Goal: Task Accomplishment & Management: Use online tool/utility

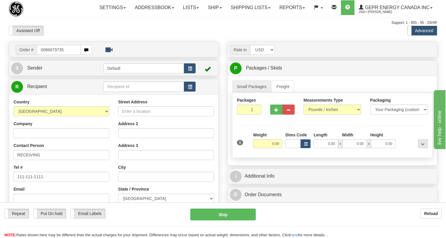
drag, startPoint x: 44, startPoint y: 64, endPoint x: 44, endPoint y: 61, distance: 3.3
click at [44, 55] on input "0086679735" at bounding box center [59, 50] width 44 height 10
drag, startPoint x: 39, startPoint y: 64, endPoint x: 61, endPoint y: 66, distance: 21.6
click at [61, 55] on input "86679735" at bounding box center [59, 50] width 44 height 10
type input "86679735"
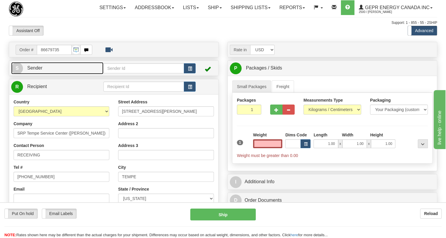
type input "0.00"
click at [37, 70] on span "Sender" at bounding box center [34, 67] width 15 height 5
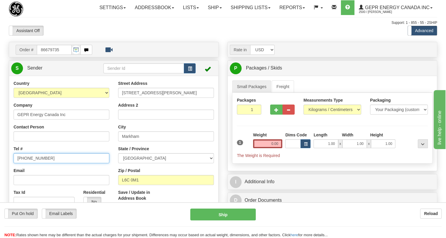
click at [34, 163] on input "[PHONE_NUMBER]" at bounding box center [62, 158] width 96 height 10
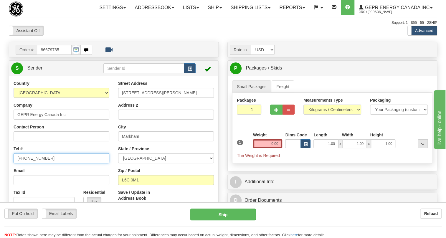
paste input "[PHONE_NUMBER]"
type input "[PHONE_NUMBER]"
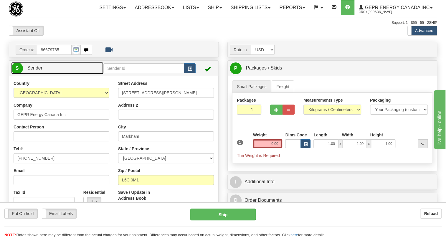
click at [37, 70] on span "Sender" at bounding box center [34, 67] width 15 height 5
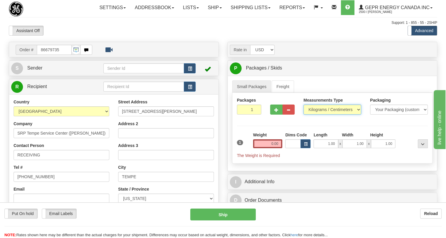
click at [336, 115] on select "Pounds / Inches Kilograms / Centimeters" at bounding box center [332, 110] width 58 height 10
select select "0"
click at [303, 115] on select "Pounds / Inches Kilograms / Centimeters" at bounding box center [332, 110] width 58 height 10
click at [325, 148] on input "1.00" at bounding box center [325, 143] width 24 height 9
type input "0.00"
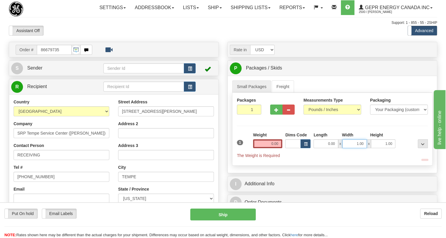
click at [351, 148] on input "1.00" at bounding box center [354, 143] width 24 height 9
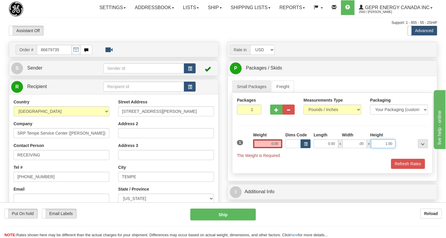
type input "0.00"
click at [381, 148] on input "1.00" at bounding box center [383, 143] width 24 height 9
type input "0.00"
click at [268, 148] on input "0.00" at bounding box center [267, 143] width 29 height 9
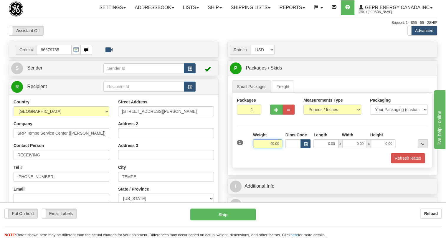
type input "40.00"
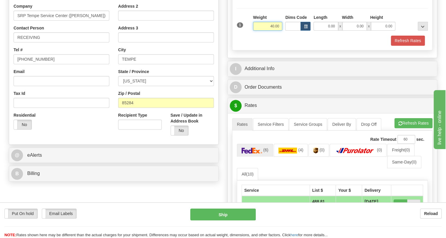
scroll to position [134, 0]
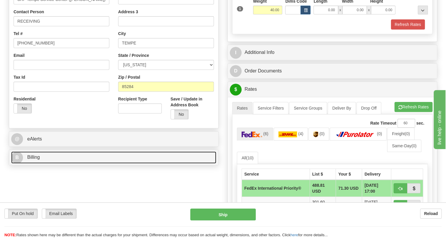
click at [37, 160] on span "Billing" at bounding box center [33, 157] width 13 height 5
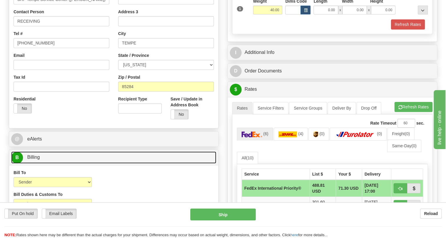
click at [32, 160] on span "Billing" at bounding box center [33, 157] width 13 height 5
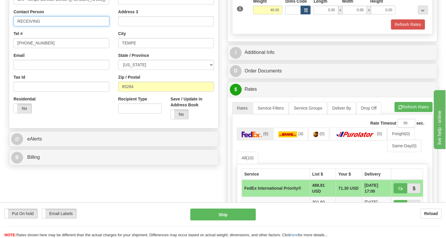
click at [62, 26] on input "RECEIVING" at bounding box center [62, 21] width 96 height 10
paste input "5027205 D20KIS-B-B6"
type input "RECEIVING / 5027205 D20KIS-B-B6"
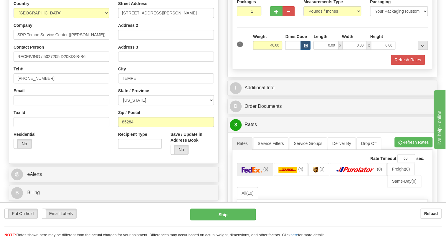
scroll to position [53, 0]
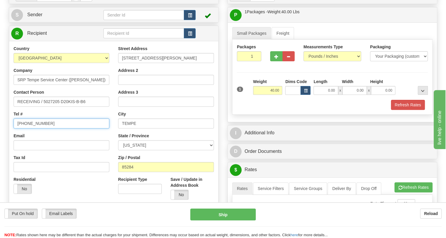
click at [33, 128] on input "[PHONE_NUMBER]" at bounding box center [62, 123] width 96 height 10
type input "111-111-1111"
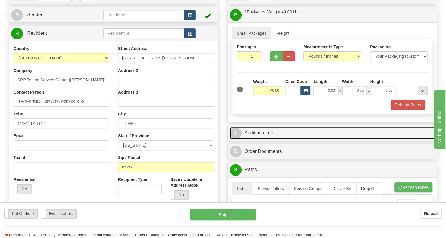
click at [265, 139] on link "I Additional Info" at bounding box center [332, 133] width 205 height 12
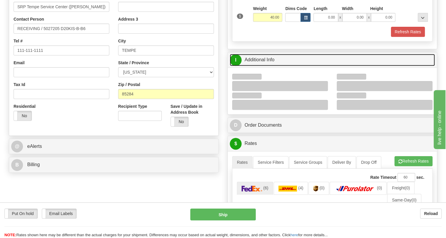
scroll to position [134, 0]
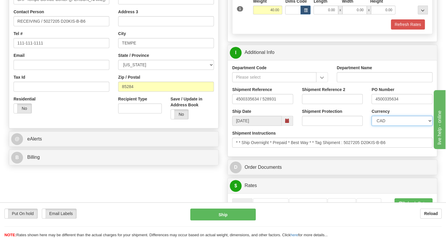
click at [397, 126] on select "CAD USD EUR ZAR [PERSON_NAME] ARN AUD AUS AWG BBD BFR BGN BHD BMD BND BRC BRL C…" at bounding box center [401, 121] width 61 height 10
select select "1"
click at [371, 126] on select "CAD USD EUR ZAR [PERSON_NAME] ARN AUD AUS AWG BBD BFR BGN BHD BMD BND BRC BRL C…" at bounding box center [401, 121] width 61 height 10
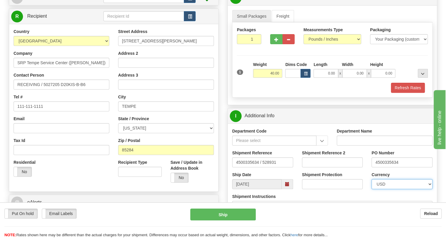
scroll to position [161, 0]
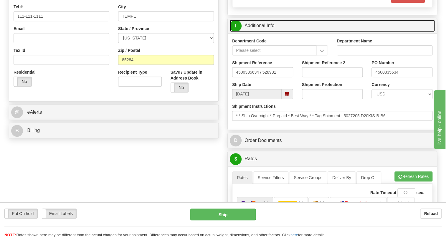
click at [265, 32] on link "I Additional Info" at bounding box center [332, 26] width 205 height 12
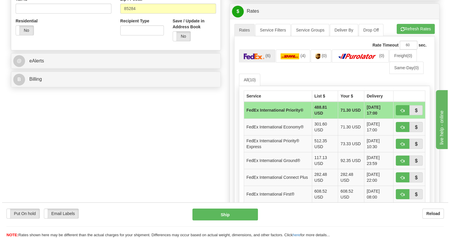
scroll to position [214, 0]
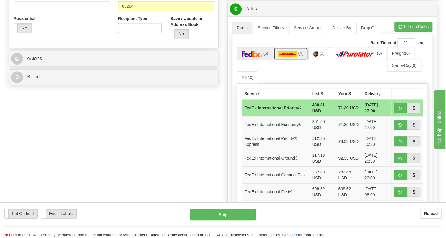
click at [289, 57] on img at bounding box center [287, 54] width 19 height 6
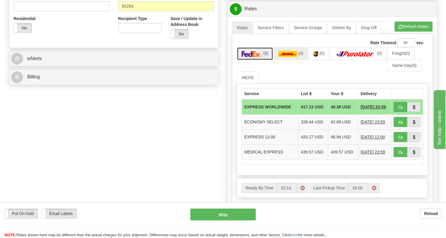
click at [255, 57] on img at bounding box center [252, 54] width 21 height 6
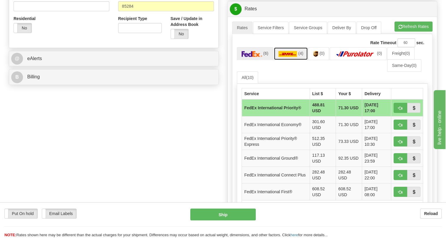
click at [286, 57] on img at bounding box center [287, 54] width 19 height 6
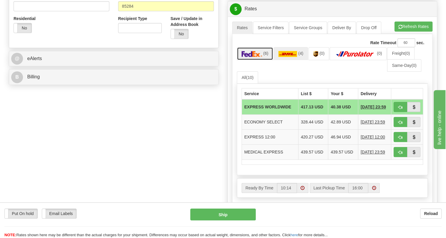
click at [253, 57] on img at bounding box center [252, 54] width 21 height 6
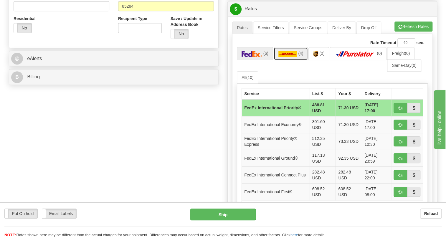
click at [283, 57] on img at bounding box center [287, 54] width 19 height 6
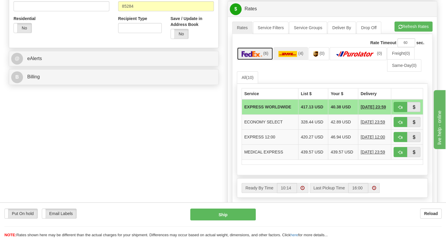
click at [256, 57] on img at bounding box center [252, 54] width 21 height 6
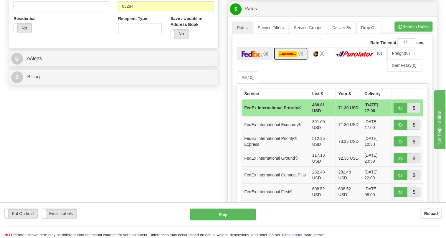
click at [280, 57] on img at bounding box center [287, 54] width 19 height 6
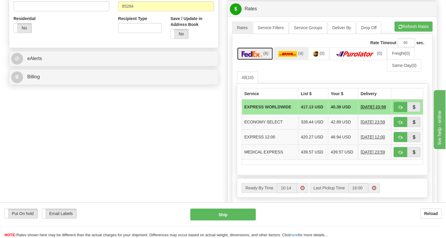
click at [248, 57] on img at bounding box center [252, 54] width 21 height 6
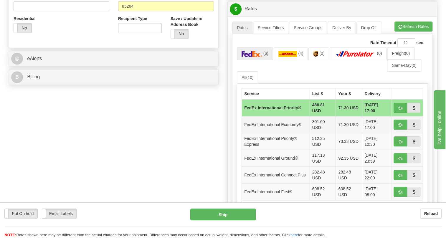
click at [290, 133] on td "FedEx International Economy®" at bounding box center [276, 124] width 68 height 17
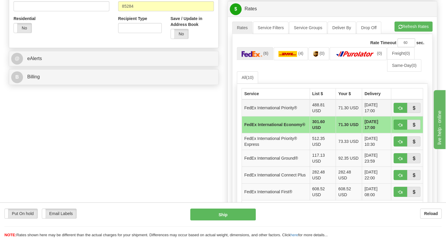
click at [295, 116] on td "FedEx International Priority®" at bounding box center [276, 107] width 68 height 17
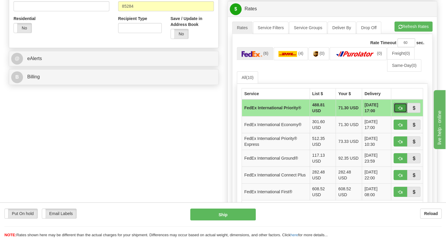
click at [398, 110] on span "button" at bounding box center [400, 108] width 4 height 4
type input "01"
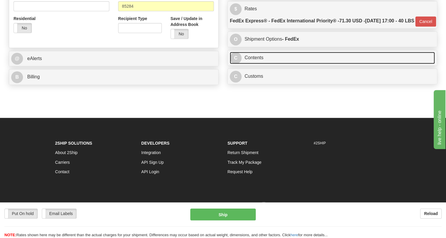
click at [257, 64] on link "C Contents" at bounding box center [332, 58] width 205 height 12
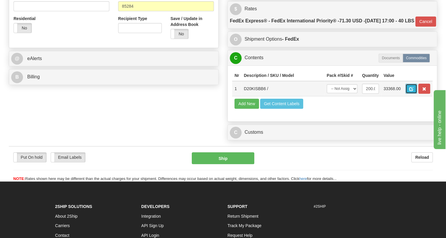
click at [411, 91] on span "button" at bounding box center [411, 89] width 4 height 4
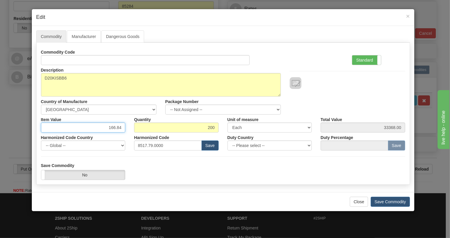
click at [115, 128] on input "166.84" at bounding box center [83, 128] width 85 height 10
type input "200.26"
type input "40052.00"
click at [363, 59] on label "Standard" at bounding box center [366, 59] width 29 height 9
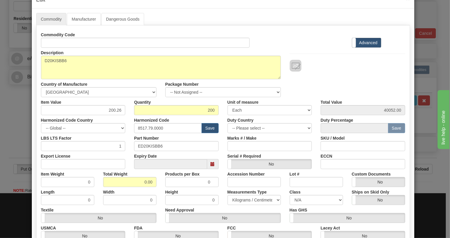
scroll to position [27, 0]
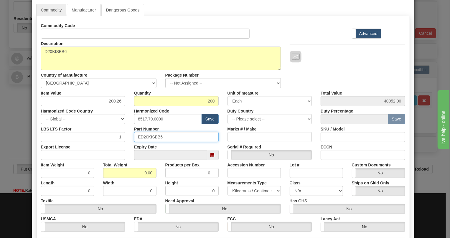
drag, startPoint x: 160, startPoint y: 137, endPoint x: 136, endPoint y: 139, distance: 23.7
click at [136, 139] on input "ED20KISBB6" at bounding box center [176, 137] width 85 height 10
click at [158, 118] on input "8517.79.0000" at bounding box center [168, 119] width 68 height 10
paste input "38.90.818"
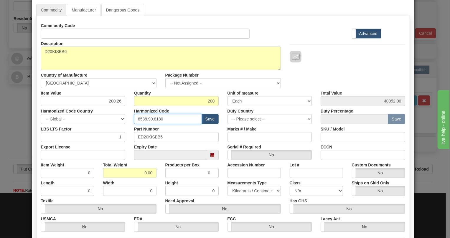
type input "8538.90.8180"
click at [141, 174] on input "0.00" at bounding box center [129, 173] width 53 height 10
type input "1.00"
type input "0.0050"
click at [237, 191] on select "Pounds / Inches Kilograms / Centimeters" at bounding box center [253, 191] width 53 height 10
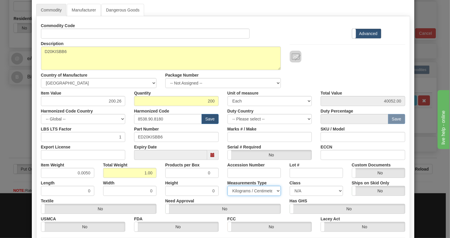
select select "0"
click at [227, 186] on select "Pounds / Inches Kilograms / Centimeters" at bounding box center [253, 191] width 53 height 10
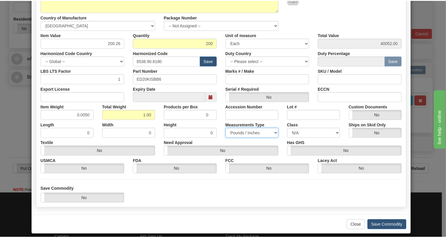
scroll to position [90, 0]
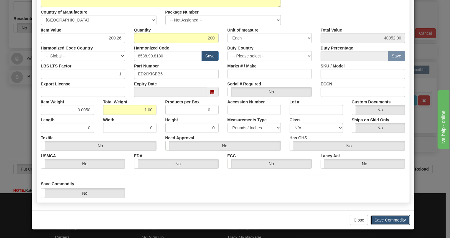
click at [389, 219] on button "Save Commodity" at bounding box center [390, 220] width 39 height 10
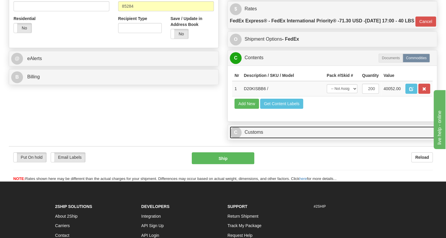
click at [261, 138] on link "C Customs" at bounding box center [332, 132] width 205 height 12
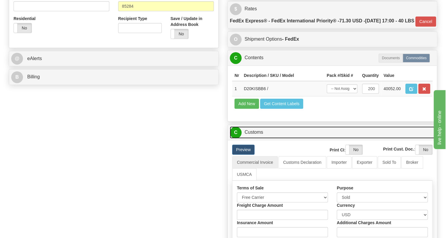
click at [261, 138] on link "C Customs" at bounding box center [332, 132] width 205 height 12
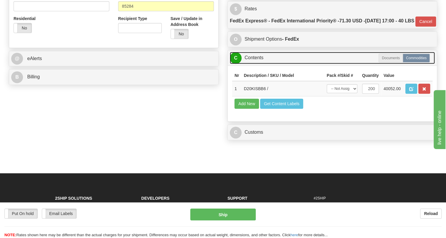
click at [254, 64] on link "C Contents" at bounding box center [332, 58] width 205 height 12
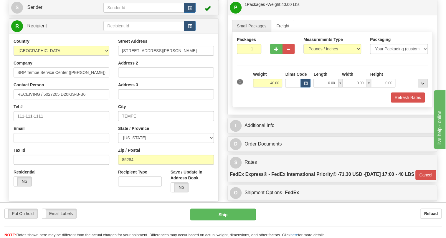
scroll to position [53, 0]
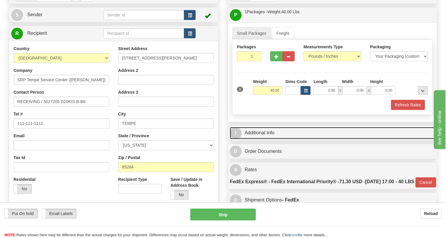
click at [266, 139] on link "I Additional Info" at bounding box center [332, 133] width 205 height 12
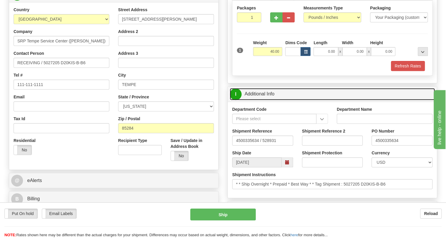
scroll to position [80, 0]
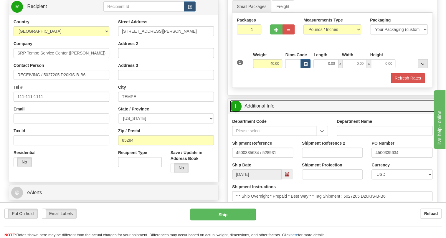
click at [265, 112] on link "I Additional Info" at bounding box center [332, 106] width 205 height 12
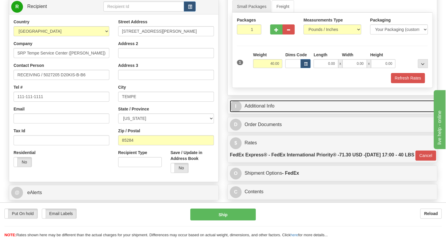
scroll to position [53, 0]
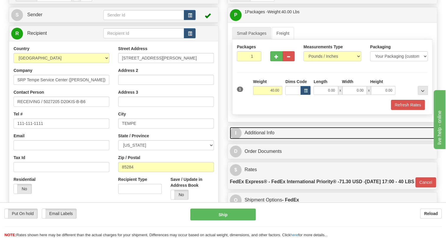
click at [269, 139] on link "I Additional Info" at bounding box center [332, 133] width 205 height 12
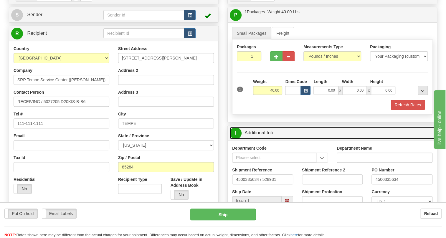
scroll to position [80, 0]
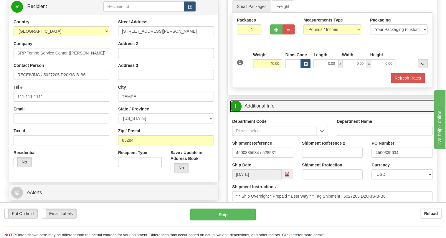
click at [266, 112] on link "I Additional Info" at bounding box center [332, 106] width 205 height 12
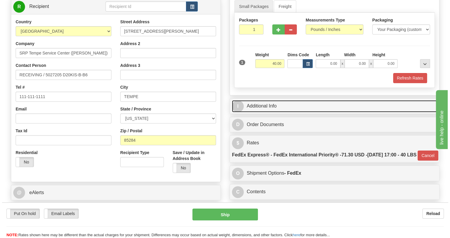
scroll to position [53, 0]
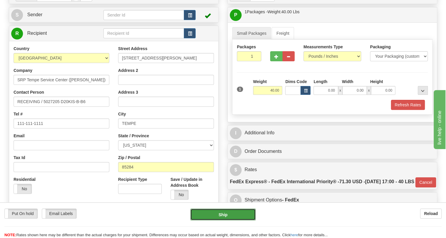
click at [224, 214] on button "Ship" at bounding box center [222, 215] width 65 height 12
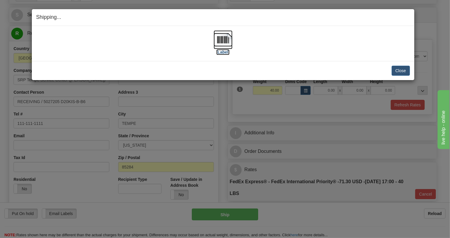
click at [224, 37] on img at bounding box center [223, 39] width 19 height 19
click at [399, 70] on button "Close" at bounding box center [401, 71] width 18 height 10
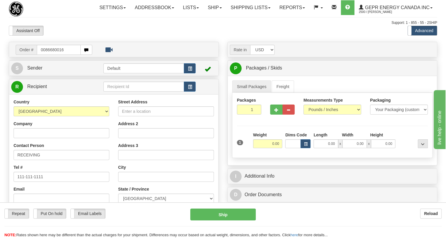
click at [46, 55] on input "0086680016" at bounding box center [59, 50] width 44 height 10
type input "86680016"
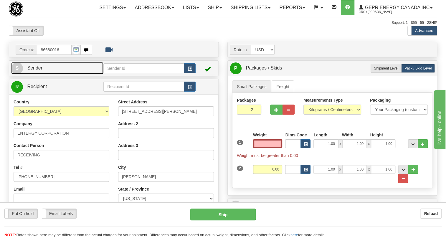
type input "0.00"
click at [38, 70] on span "Sender" at bounding box center [34, 67] width 15 height 5
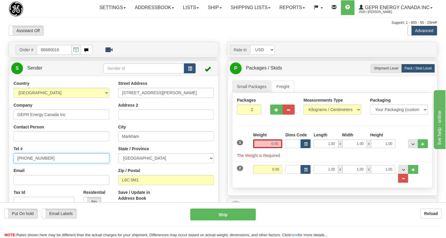
click at [35, 163] on input "[PHONE_NUMBER]" at bounding box center [62, 158] width 96 height 10
paste input "[PHONE_NUMBER]"
type input "[PHONE_NUMBER]"
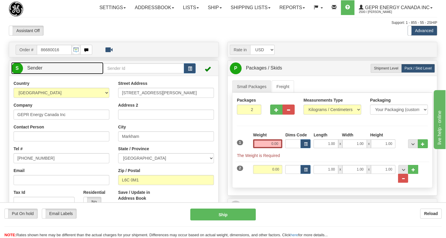
click at [35, 70] on span "Sender" at bounding box center [34, 67] width 15 height 5
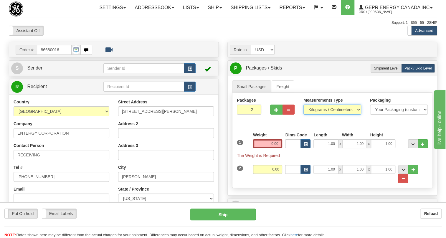
click at [328, 115] on select "Pounds / Inches Kilograms / Centimeters" at bounding box center [332, 110] width 58 height 10
select select "0"
click at [303, 115] on select "Pounds / Inches Kilograms / Centimeters" at bounding box center [332, 110] width 58 height 10
click at [324, 148] on input "1.00" at bounding box center [325, 143] width 24 height 9
type input "0.00"
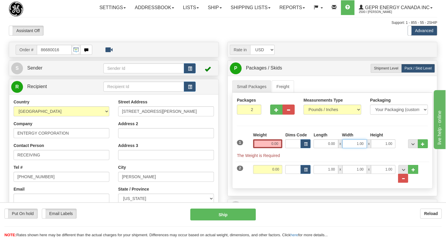
click at [344, 148] on input "1.00" at bounding box center [354, 143] width 24 height 9
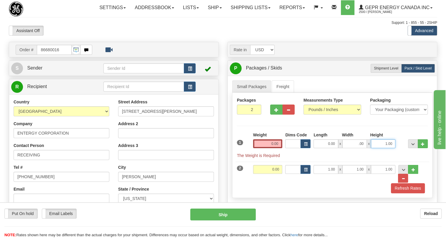
type input "0.00"
click at [382, 148] on input "1.00" at bounding box center [383, 143] width 24 height 9
type input "0.00"
click at [284, 148] on div "Dims Code" at bounding box center [298, 140] width 28 height 16
click at [268, 148] on input "0.00" at bounding box center [267, 143] width 29 height 9
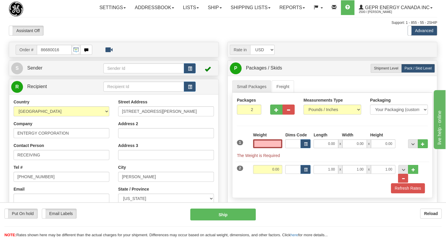
type input "0.00"
click at [27, 160] on input "RECEIVING" at bounding box center [62, 155] width 96 height 10
paste input "KEN LYONS"
type input "KEN LYONS"
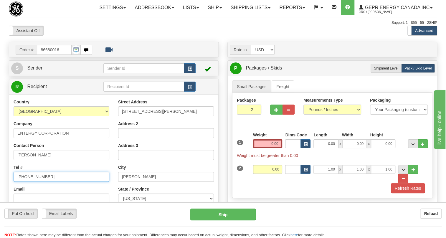
click at [34, 182] on input "[PHONE_NUMBER]" at bounding box center [62, 177] width 96 height 10
paste input "601) 636-9138"
type input "(601) 636-9138"
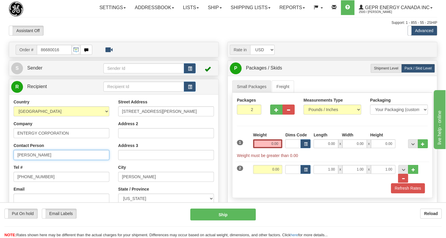
click at [61, 160] on input "KEN LYONS" at bounding box center [62, 155] width 96 height 10
type input "KEN LYONS /"
click at [268, 148] on input "0.00" at bounding box center [267, 143] width 29 height 9
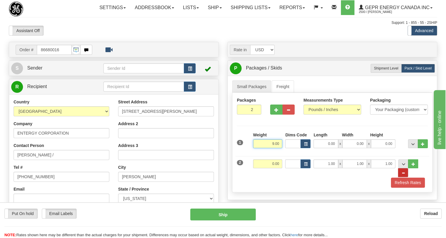
type input "9.00"
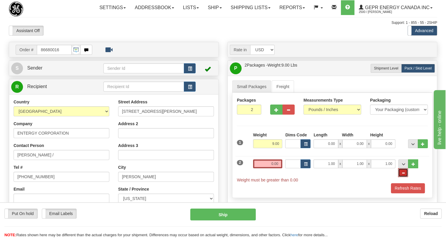
click at [405, 175] on span "..." at bounding box center [403, 172] width 4 height 3
type input "1"
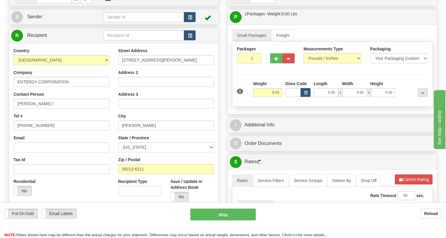
scroll to position [53, 0]
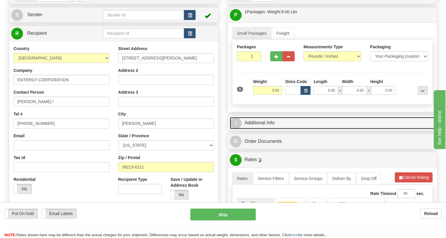
click at [259, 129] on link "I Additional Info" at bounding box center [332, 123] width 205 height 12
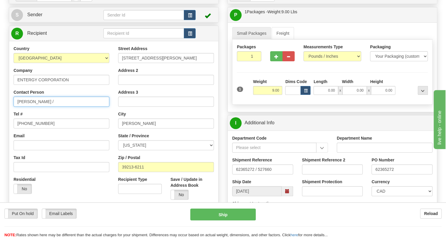
click at [48, 107] on input "KEN LYONS /" at bounding box center [62, 102] width 96 height 10
click at [383, 174] on input "62365272" at bounding box center [401, 169] width 61 height 10
click at [69, 107] on input "KEN LYONS / PO#" at bounding box center [62, 102] width 96 height 10
paste input "62365272"
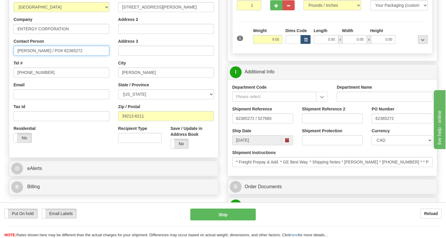
scroll to position [134, 0]
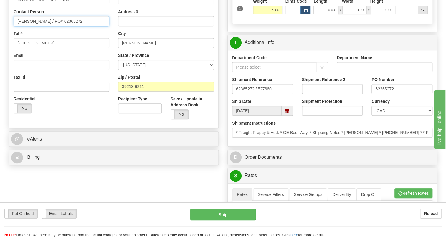
type input "KEN LYONS / PO# 62365272"
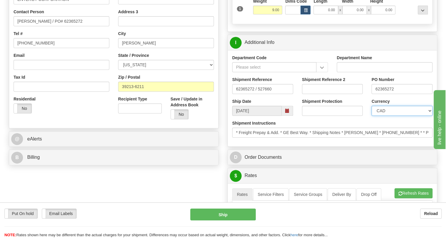
click at [396, 116] on select "CAD USD EUR ZAR [PERSON_NAME] ARN AUD AUS AWG BBD BFR BGN BHD BMD BND BRC BRL C…" at bounding box center [401, 111] width 61 height 10
select select "1"
click at [371, 116] on select "CAD USD EUR ZAR [PERSON_NAME] ARN AUD AUS AWG BBD BFR BGN BHD BMD BND BRC BRL C…" at bounding box center [401, 111] width 61 height 10
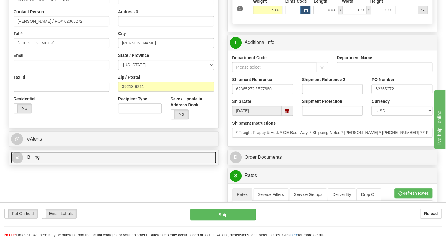
click at [33, 160] on span "Billing" at bounding box center [33, 157] width 13 height 5
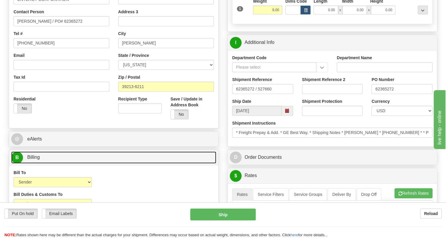
click at [33, 160] on span "Billing" at bounding box center [33, 157] width 13 height 5
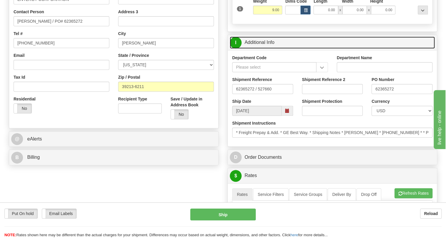
click at [259, 49] on link "I Additional Info" at bounding box center [332, 43] width 205 height 12
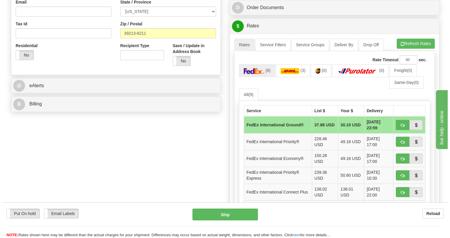
scroll to position [187, 0]
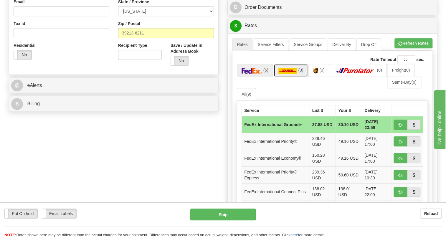
click at [289, 74] on img at bounding box center [287, 71] width 19 height 6
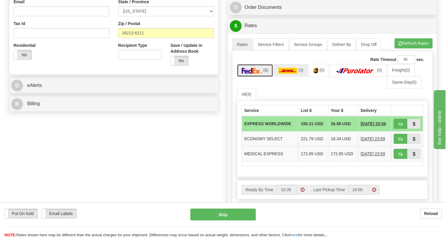
click at [255, 74] on img at bounding box center [252, 71] width 21 height 6
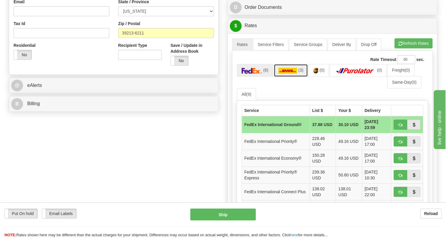
click at [291, 74] on img at bounding box center [287, 71] width 19 height 6
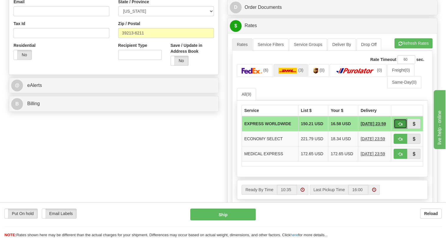
click at [399, 126] on span "button" at bounding box center [400, 124] width 4 height 4
type input "P"
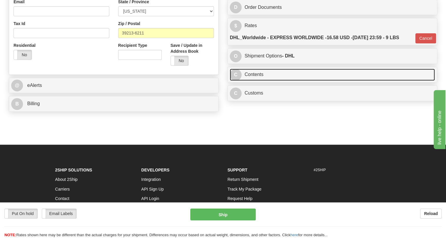
click at [255, 81] on link "C Contents" at bounding box center [332, 75] width 205 height 12
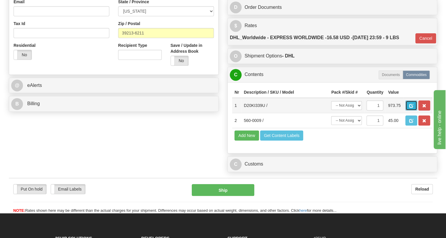
click at [409, 108] on span "button" at bounding box center [411, 106] width 4 height 4
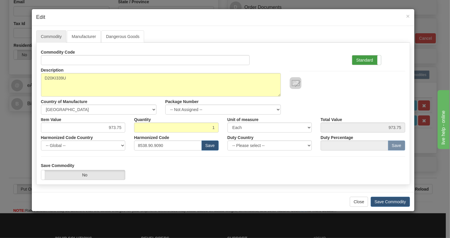
click at [363, 62] on label "Standard" at bounding box center [366, 59] width 29 height 9
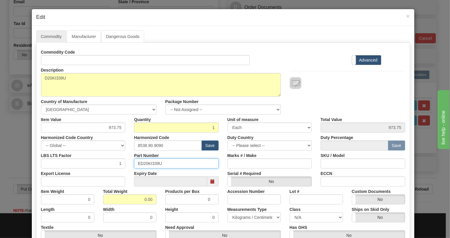
drag, startPoint x: 159, startPoint y: 164, endPoint x: 134, endPoint y: 164, distance: 25.6
click at [134, 164] on input "ED20KI339U" at bounding box center [176, 163] width 85 height 10
click at [155, 145] on input "8538.90.9090" at bounding box center [168, 146] width 68 height 10
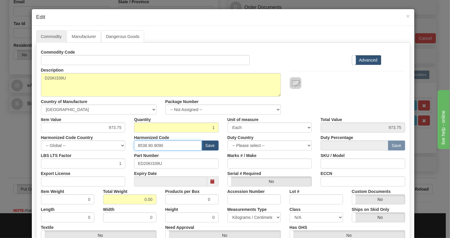
paste input "818"
type input "8538.90.8180"
click at [118, 126] on input "973.75" at bounding box center [83, 128] width 85 height 10
click at [117, 126] on input "973.75" at bounding box center [83, 128] width 85 height 10
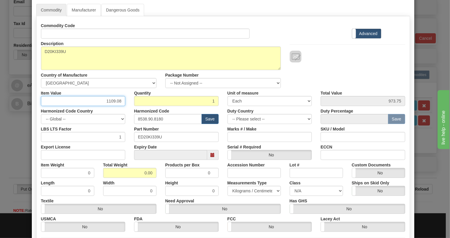
type input "1109.08"
click at [137, 176] on input "0.00" at bounding box center [129, 173] width 53 height 10
type input "1.00"
type input "1.0000"
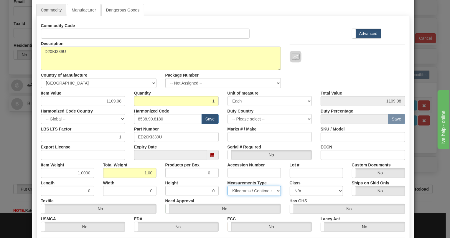
click at [247, 189] on select "Pounds / Inches Kilograms / Centimeters" at bounding box center [253, 191] width 53 height 10
select select "0"
click at [227, 186] on select "Pounds / Inches Kilograms / Centimeters" at bounding box center [253, 191] width 53 height 10
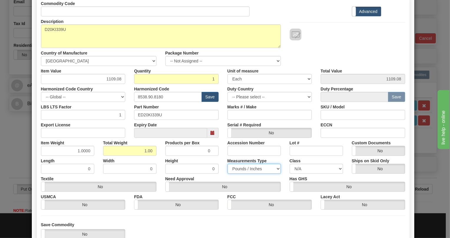
scroll to position [90, 0]
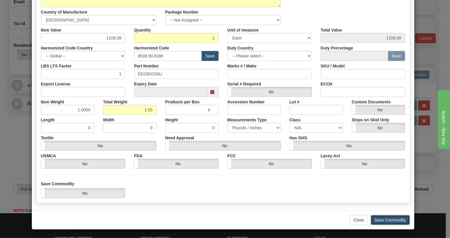
click at [387, 218] on button "Save Commodity" at bounding box center [390, 220] width 39 height 10
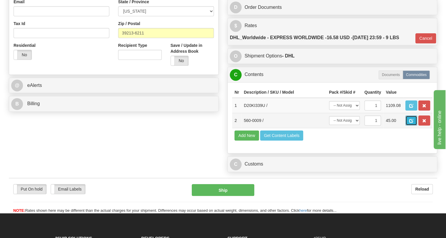
click at [412, 123] on span "button" at bounding box center [411, 121] width 4 height 4
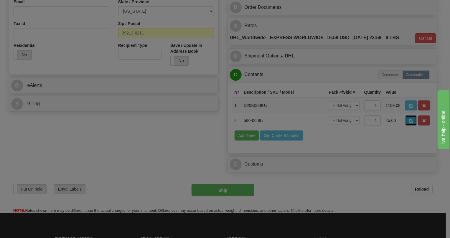
scroll to position [0, 0]
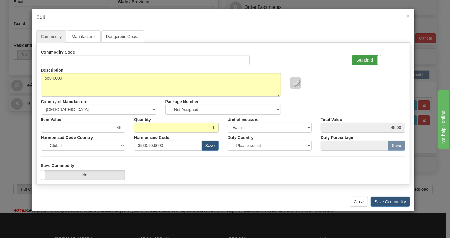
click at [365, 60] on label "Standard" at bounding box center [366, 59] width 29 height 9
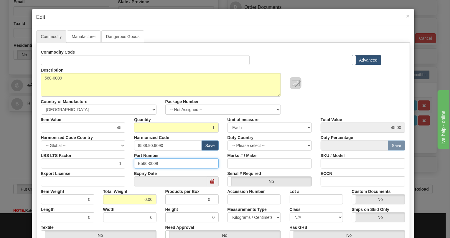
drag, startPoint x: 156, startPoint y: 163, endPoint x: 129, endPoint y: 163, distance: 26.8
click at [130, 163] on div "Part Number E560-0009" at bounding box center [176, 160] width 93 height 18
click at [153, 145] on input "8538.90.9090" at bounding box center [168, 146] width 68 height 10
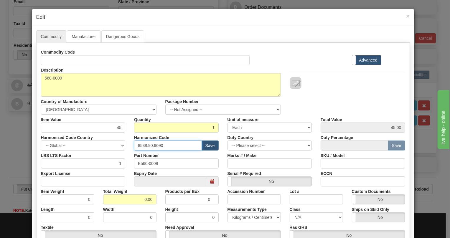
paste input "17.79.000"
type input "8517.79.0000"
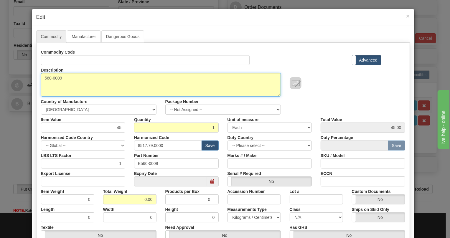
click at [42, 77] on textarea "560-0009" at bounding box center [161, 85] width 240 height 24
type textarea "PCB P/N E560-0009"
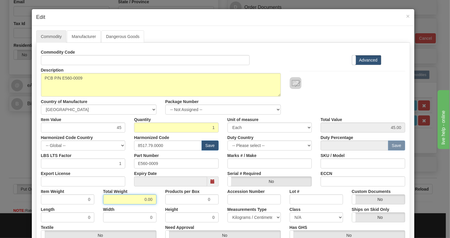
click at [140, 198] on input "0.00" at bounding box center [129, 199] width 53 height 10
type input "1.00"
type input "1.0000"
click at [237, 218] on select "Pounds / Inches Kilograms / Centimeters" at bounding box center [253, 217] width 53 height 10
select select "0"
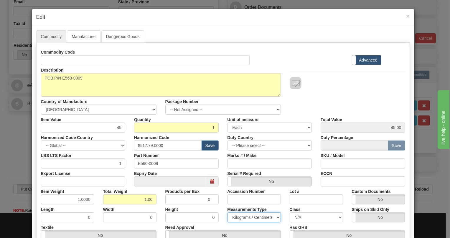
click at [227, 212] on select "Pounds / Inches Kilograms / Centimeters" at bounding box center [253, 217] width 53 height 10
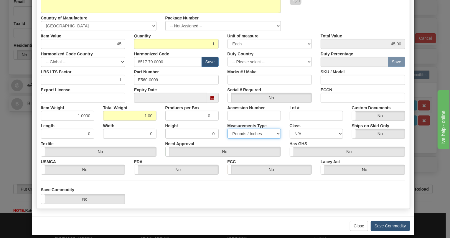
scroll to position [90, 0]
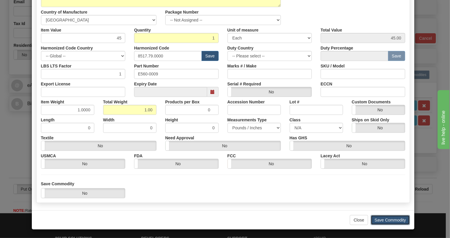
click at [385, 221] on button "Save Commodity" at bounding box center [390, 220] width 39 height 10
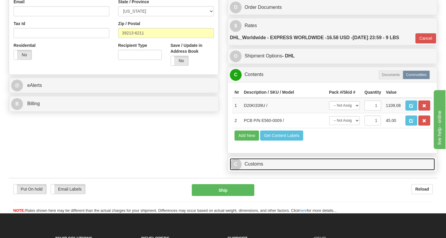
click at [260, 170] on link "C Customs" at bounding box center [332, 164] width 205 height 12
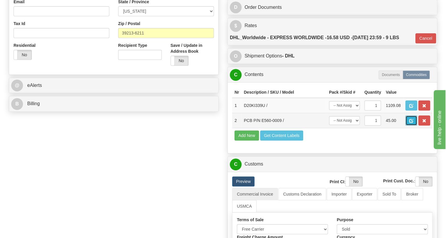
click at [410, 125] on button "button" at bounding box center [411, 120] width 12 height 10
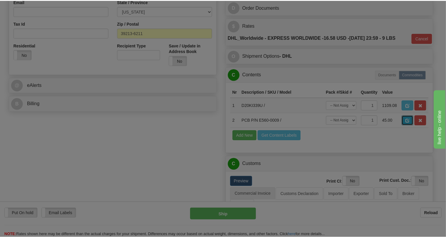
scroll to position [0, 0]
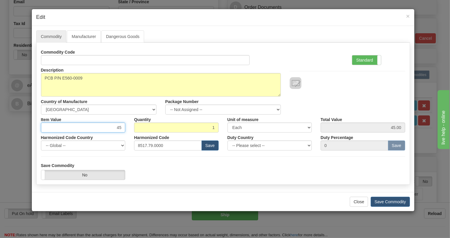
drag, startPoint x: 121, startPoint y: 127, endPoint x: 114, endPoint y: 131, distance: 7.5
click at [114, 131] on input "45" at bounding box center [83, 128] width 85 height 10
type input "26.29"
click at [387, 203] on button "Save Commodity" at bounding box center [390, 202] width 39 height 10
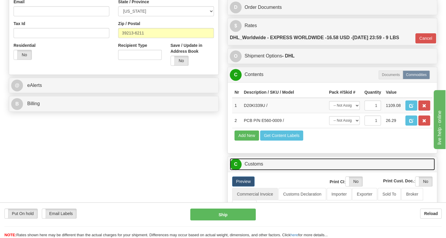
click at [258, 170] on link "C Customs" at bounding box center [332, 164] width 205 height 12
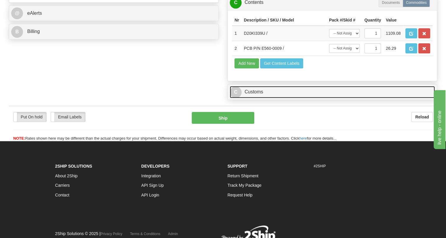
scroll to position [268, 0]
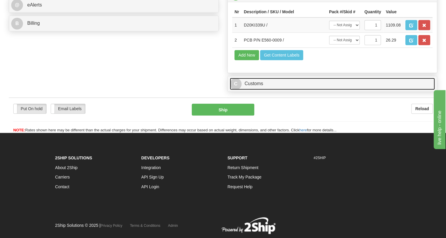
click at [248, 90] on link "C Customs" at bounding box center [332, 84] width 205 height 12
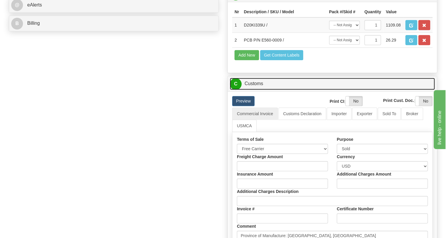
click at [248, 90] on link "C Customs" at bounding box center [332, 84] width 205 height 12
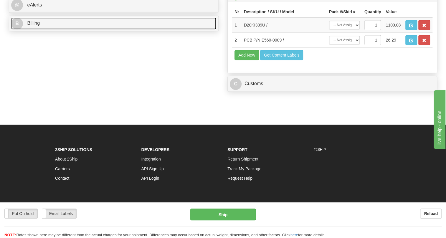
click at [37, 26] on span "Billing" at bounding box center [33, 23] width 13 height 5
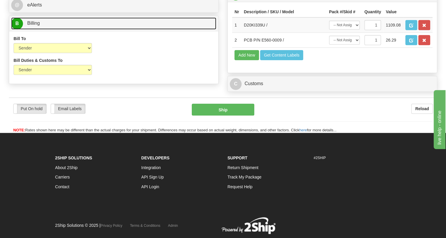
click at [37, 26] on span "Billing" at bounding box center [33, 23] width 13 height 5
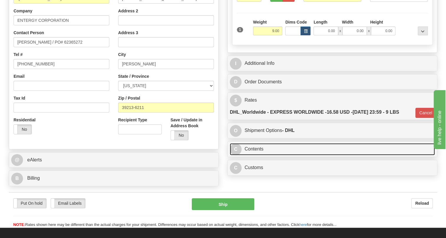
scroll to position [104, 0]
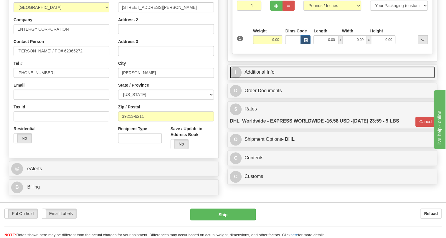
click at [266, 78] on link "I Additional Info" at bounding box center [332, 72] width 205 height 12
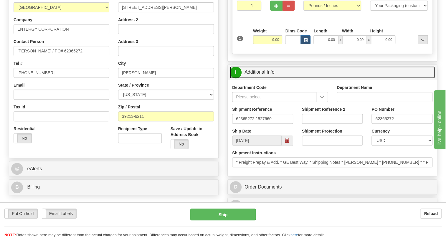
click at [266, 78] on link "I Additional Info" at bounding box center [332, 72] width 205 height 12
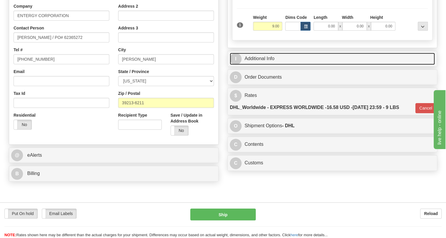
scroll to position [131, 0]
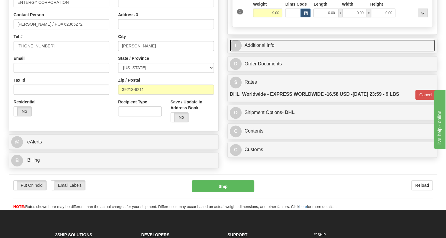
click at [266, 52] on link "I Additional Info" at bounding box center [332, 45] width 205 height 12
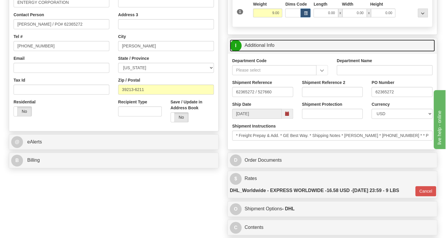
click at [266, 52] on link "I Additional Info" at bounding box center [332, 45] width 205 height 12
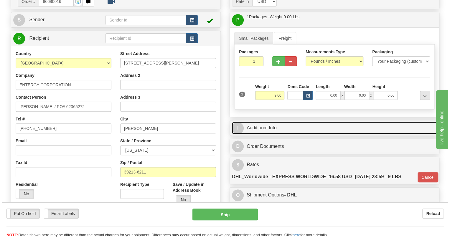
scroll to position [50, 0]
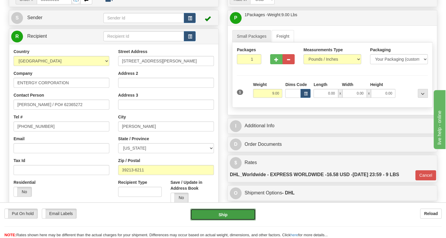
click at [227, 217] on button "Ship" at bounding box center [222, 215] width 65 height 12
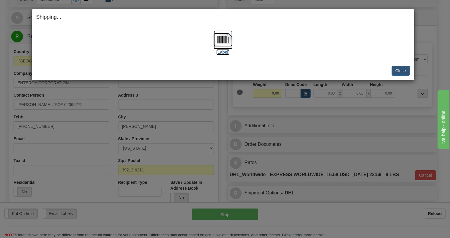
click at [222, 40] on img at bounding box center [223, 39] width 19 height 19
click at [399, 68] on button "Close" at bounding box center [401, 71] width 18 height 10
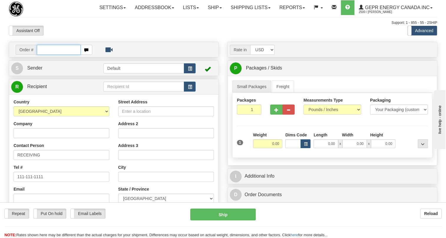
click at [50, 55] on input "text" at bounding box center [59, 50] width 44 height 10
paste input "0086680078"
click at [44, 55] on input "0086680078" at bounding box center [59, 50] width 44 height 10
type input "86680078"
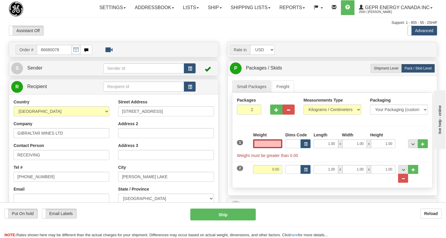
type input "0.00"
click at [324, 93] on ul "Small Packages Freight" at bounding box center [332, 86] width 200 height 12
click at [318, 148] on input "1.00" at bounding box center [325, 143] width 24 height 9
type input "0.00"
click at [351, 148] on input "1.00" at bounding box center [354, 143] width 24 height 9
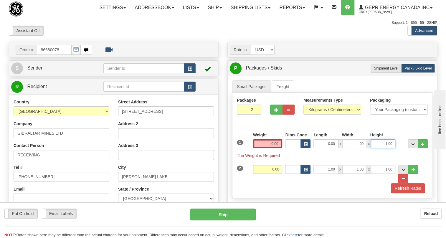
type input "0.00"
click at [382, 148] on input "1.00" at bounding box center [383, 143] width 24 height 9
type input "0.00"
click at [337, 115] on select "Pounds / Inches Kilograms / Centimeters" at bounding box center [332, 110] width 58 height 10
select select "0"
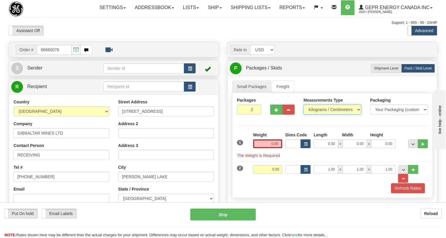
click at [303, 115] on select "Pounds / Inches Kilograms / Centimeters" at bounding box center [332, 110] width 58 height 10
click at [270, 148] on input "0.00" at bounding box center [267, 143] width 29 height 9
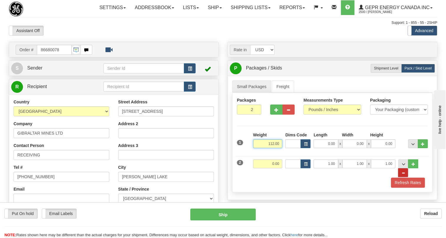
type input "112.00"
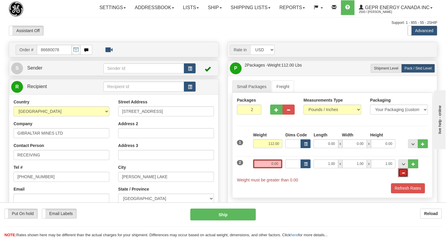
click at [405, 175] on span "..." at bounding box center [403, 172] width 4 height 3
type input "1"
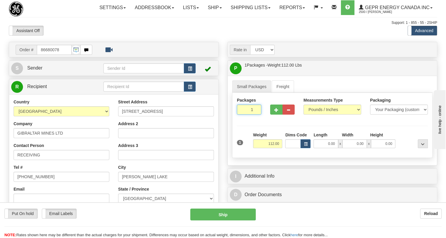
click at [241, 115] on input "1" at bounding box center [249, 110] width 24 height 10
type input "3"
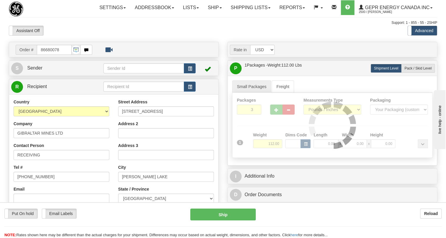
click at [265, 136] on div "Packages 3 1 Measurements Type" at bounding box center [332, 125] width 200 height 65
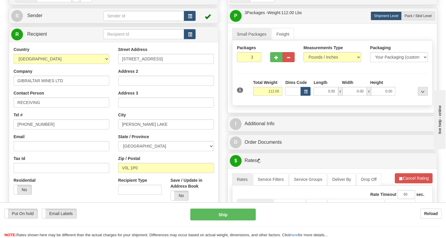
scroll to position [53, 0]
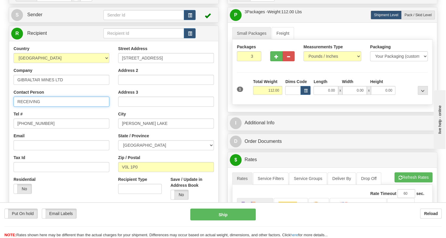
click at [44, 107] on input "RECEIVING" at bounding box center [62, 102] width 96 height 10
paste input "Leigh Logan"
type input "RECEIVING / Leigh Logan"
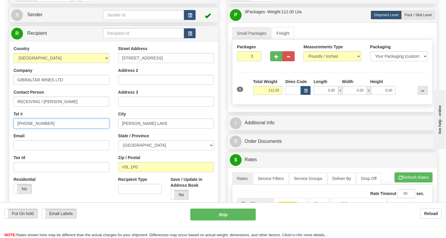
click at [36, 128] on input "[PHONE_NUMBER]" at bounding box center [62, 123] width 96 height 10
paste input "250-992-1800"
type input "250-992-1800"
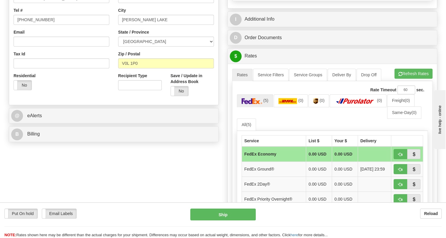
scroll to position [161, 0]
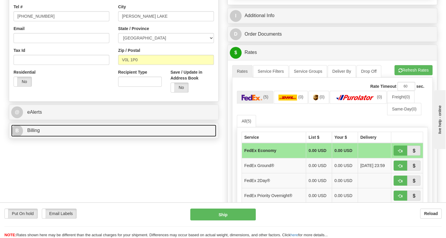
click at [31, 133] on span "Billing" at bounding box center [33, 130] width 13 height 5
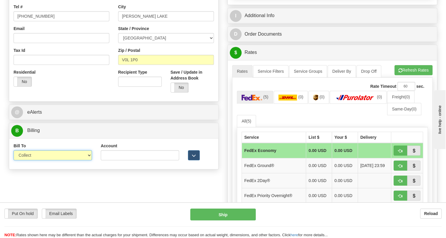
drag, startPoint x: 80, startPoint y: 168, endPoint x: 74, endPoint y: 168, distance: 5.6
click at [80, 160] on select "Sender Recipient Third Party Collect" at bounding box center [53, 155] width 78 height 10
select select "2"
click at [14, 160] on select "Sender Recipient Third Party Collect" at bounding box center [53, 155] width 78 height 10
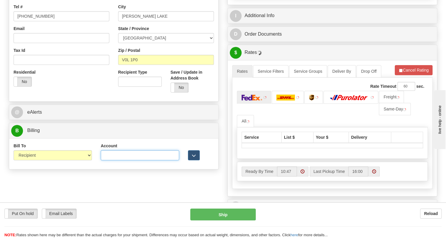
click at [103, 160] on input "Account" at bounding box center [140, 155] width 78 height 10
paste input "3142 3172 4"
click at [115, 160] on input "3142 3172 4" at bounding box center [140, 155] width 78 height 10
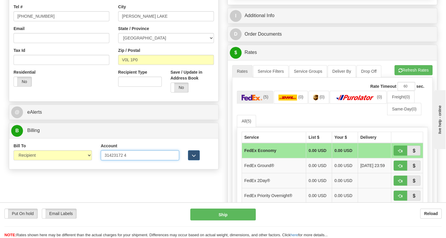
click at [123, 160] on input "31423172 4" at bounding box center [140, 155] width 78 height 10
type input "314231724"
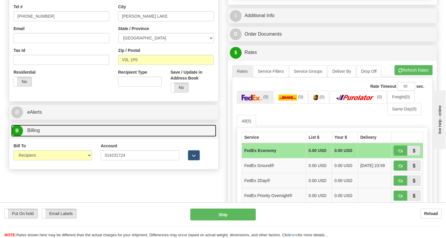
click at [35, 133] on span "Billing" at bounding box center [33, 130] width 13 height 5
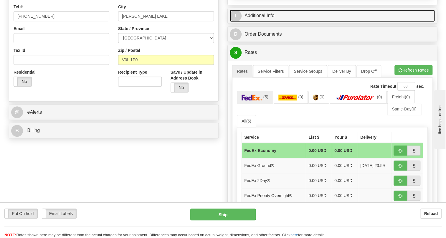
click at [265, 22] on link "I Additional Info" at bounding box center [332, 16] width 205 height 12
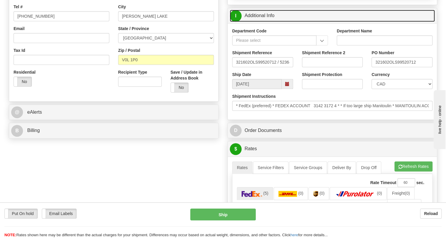
click at [265, 22] on link "I Additional Info" at bounding box center [332, 16] width 205 height 12
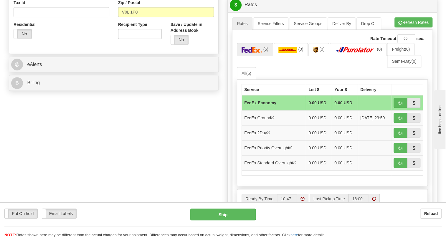
scroll to position [214, 0]
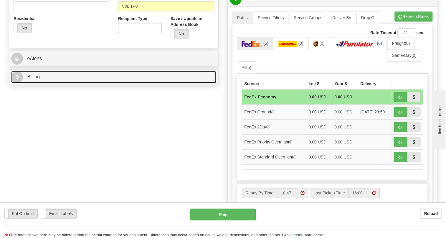
click at [32, 79] on span "Billing" at bounding box center [33, 76] width 13 height 5
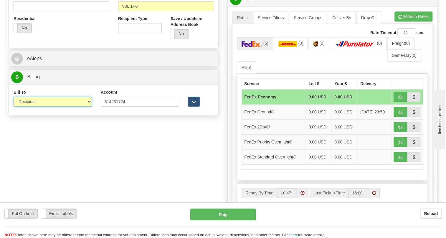
drag, startPoint x: 87, startPoint y: 117, endPoint x: 80, endPoint y: 115, distance: 7.0
click at [87, 107] on select "Sender Recipient Third Party Collect" at bounding box center [53, 102] width 78 height 10
select select "1"
click at [14, 107] on select "Sender Recipient Third Party Collect" at bounding box center [53, 102] width 78 height 10
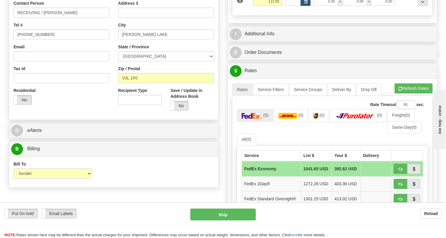
scroll to position [107, 0]
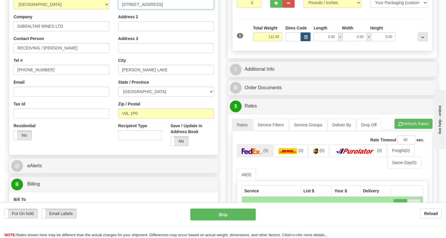
drag, startPoint x: 194, startPoint y: 17, endPoint x: 169, endPoint y: 17, distance: 25.6
click at [169, 9] on input "10251 Gibraltar Mine Rd; PO BOX 130" at bounding box center [166, 4] width 96 height 10
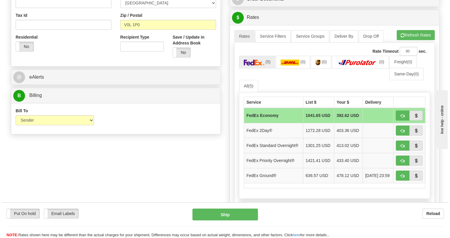
scroll to position [214, 0]
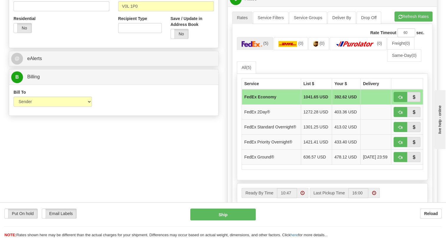
type input "10251 Gibraltar Mine Rd."
click at [75, 107] on select "Sender Recipient Third Party Collect" at bounding box center [53, 102] width 78 height 10
select select "2"
click at [14, 107] on select "Sender Recipient Third Party Collect" at bounding box center [53, 102] width 78 height 10
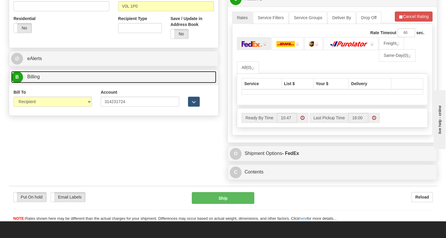
click at [37, 79] on span "Billing" at bounding box center [33, 76] width 13 height 5
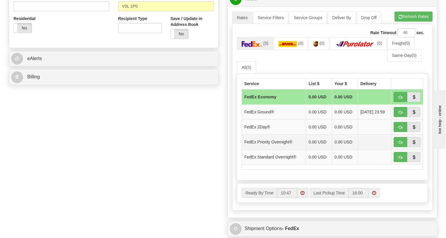
click at [278, 150] on td "FedEx Priority Overnight®" at bounding box center [274, 142] width 64 height 15
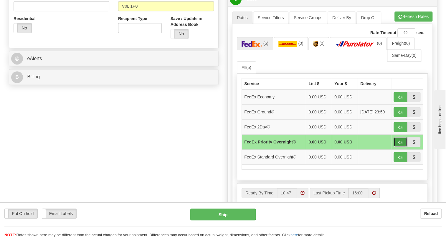
click at [399, 144] on span "button" at bounding box center [400, 143] width 4 height 4
type input "01"
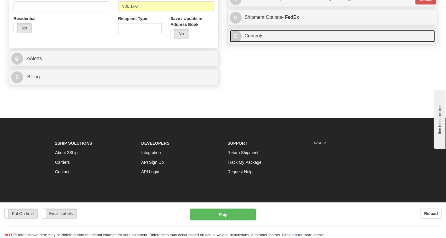
click at [262, 42] on link "C Contents" at bounding box center [332, 36] width 205 height 12
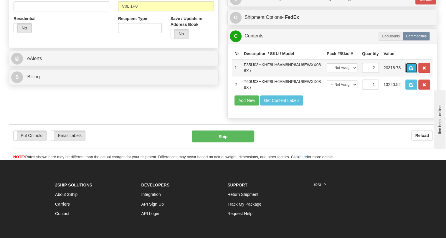
click at [409, 70] on span "button" at bounding box center [411, 68] width 4 height 4
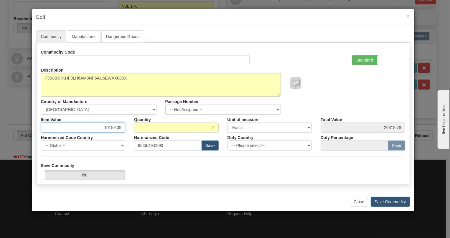
click at [116, 128] on input "10159.39" at bounding box center [83, 128] width 85 height 10
type input "7956.81"
type input "15913.62"
click at [365, 61] on label "Standard" at bounding box center [366, 59] width 29 height 9
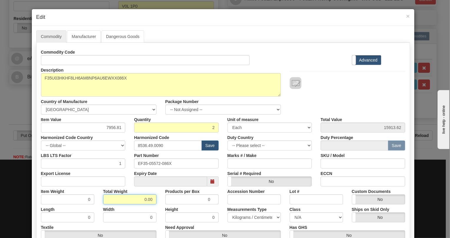
click at [131, 202] on input "0.00" at bounding box center [129, 199] width 53 height 10
type input "1.00"
type input "0.5000"
click at [243, 218] on select "Pounds / Inches Kilograms / Centimeters" at bounding box center [253, 217] width 53 height 10
select select "0"
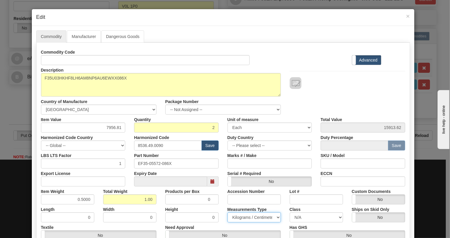
click at [227, 212] on select "Pounds / Inches Kilograms / Centimeters" at bounding box center [253, 217] width 53 height 10
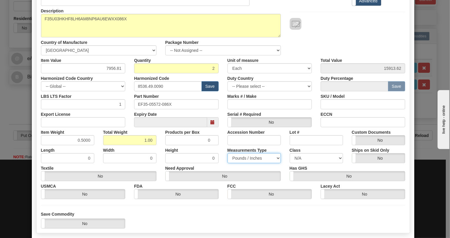
scroll to position [90, 0]
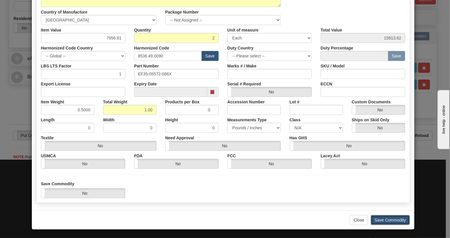
click at [386, 219] on button "Save Commodity" at bounding box center [390, 220] width 39 height 10
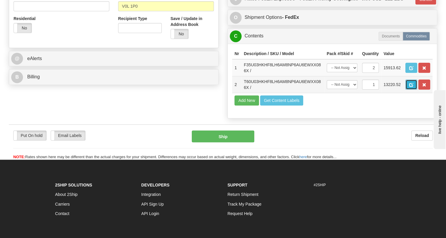
click at [411, 87] on span "button" at bounding box center [411, 85] width 4 height 4
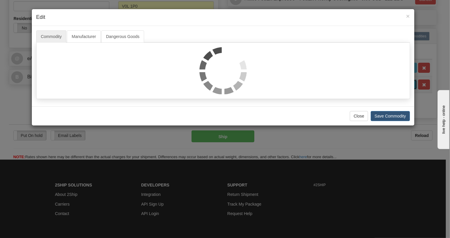
scroll to position [0, 0]
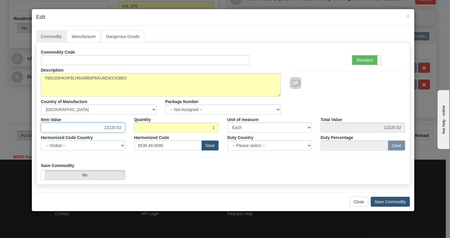
click at [116, 128] on input "13220.52" at bounding box center [83, 128] width 85 height 10
type input "10695.19"
click at [363, 60] on label "Standard" at bounding box center [366, 59] width 29 height 9
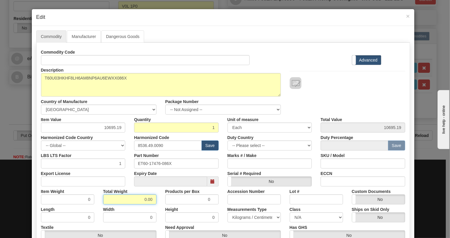
click at [141, 200] on input "0.00" at bounding box center [129, 199] width 53 height 10
type input "1.00"
type input "1.0000"
click at [248, 219] on select "Pounds / Inches Kilograms / Centimeters" at bounding box center [253, 217] width 53 height 10
select select "0"
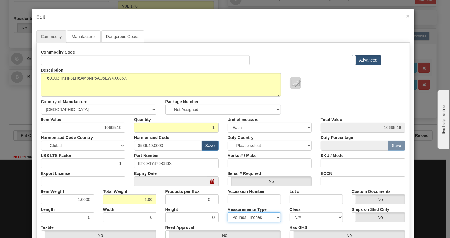
click at [227, 212] on select "Pounds / Inches Kilograms / Centimeters" at bounding box center [253, 217] width 53 height 10
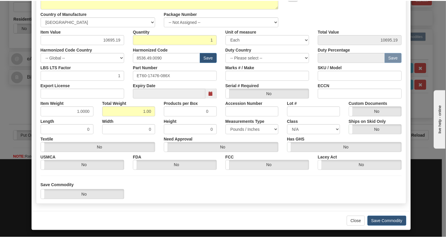
scroll to position [90, 0]
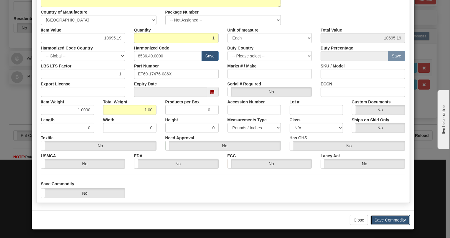
click at [381, 217] on button "Save Commodity" at bounding box center [390, 220] width 39 height 10
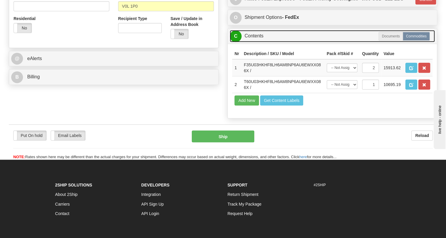
click at [256, 42] on link "C Contents" at bounding box center [332, 36] width 205 height 12
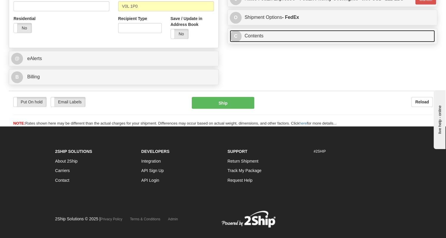
scroll to position [134, 0]
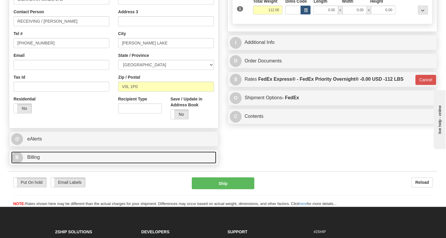
click at [31, 160] on span "Billing" at bounding box center [33, 157] width 13 height 5
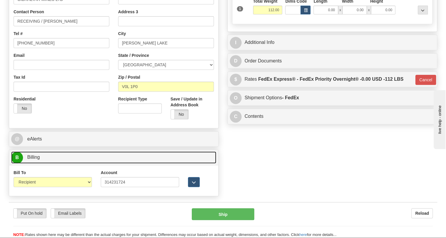
click at [31, 163] on link "B Billing" at bounding box center [113, 157] width 205 height 12
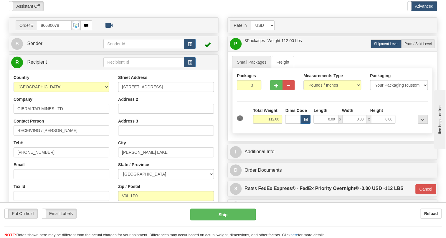
scroll to position [53, 0]
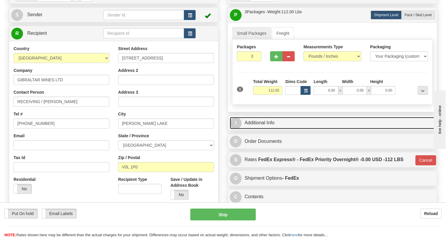
click at [267, 129] on link "I Additional Info" at bounding box center [332, 123] width 205 height 12
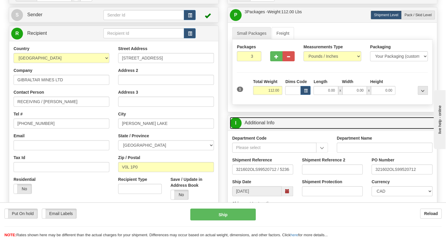
scroll to position [80, 0]
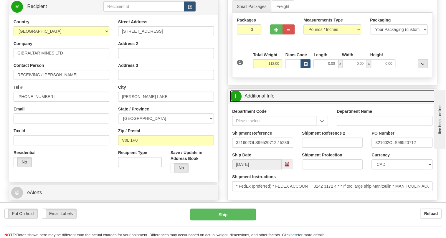
click at [265, 102] on link "I Additional Info" at bounding box center [332, 96] width 205 height 12
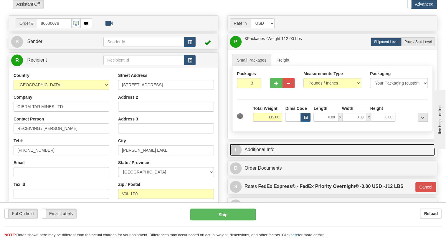
scroll to position [53, 0]
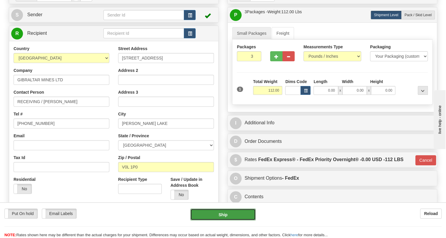
click at [224, 215] on button "Ship" at bounding box center [222, 215] width 65 height 12
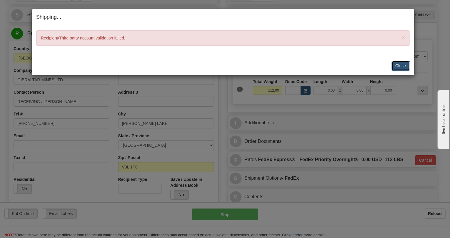
click at [402, 65] on button "Close" at bounding box center [401, 66] width 18 height 10
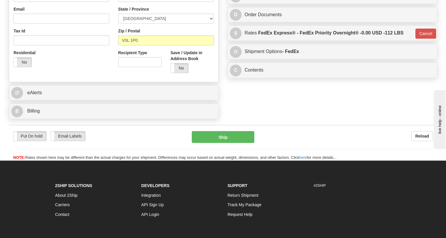
scroll to position [187, 0]
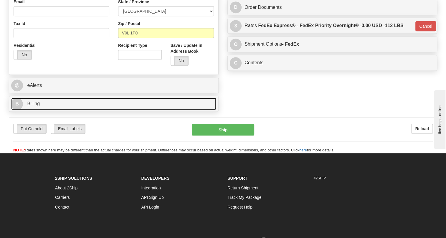
click at [34, 106] on span "Billing" at bounding box center [33, 103] width 13 height 5
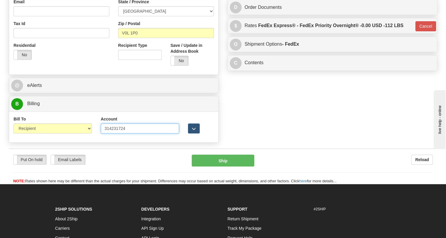
click at [113, 133] on input "314231724" at bounding box center [140, 128] width 78 height 10
click at [123, 133] on input "3142 31724" at bounding box center [140, 128] width 78 height 10
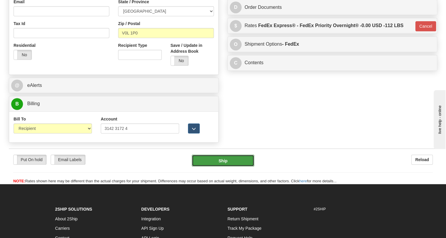
click at [225, 166] on button "Ship" at bounding box center [223, 161] width 62 height 12
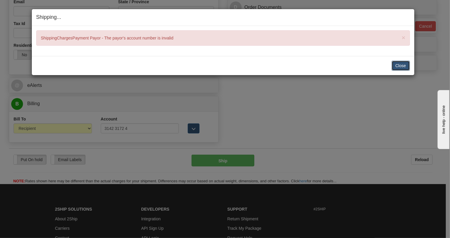
click at [401, 64] on button "Close" at bounding box center [401, 66] width 18 height 10
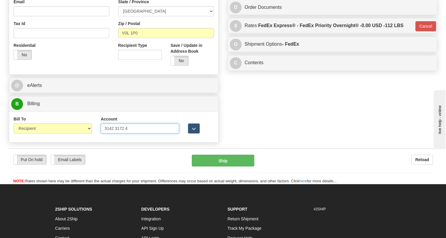
click at [115, 133] on input "3142 3172 4" at bounding box center [140, 128] width 78 height 10
click at [122, 133] on input "31423172 4" at bounding box center [140, 128] width 78 height 10
type input "314231724"
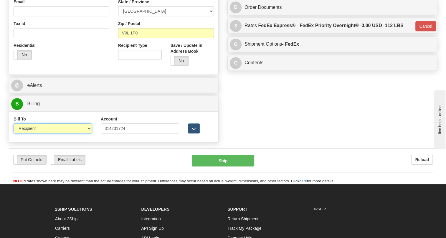
click at [78, 133] on select "Sender Recipient Third Party Collect" at bounding box center [53, 128] width 78 height 10
select select "4"
click at [14, 133] on select "Sender Recipient Third Party Collect" at bounding box center [53, 128] width 78 height 10
type input "01"
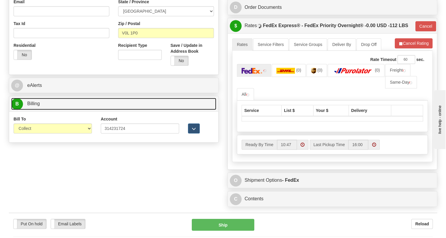
click at [35, 106] on span "Billing" at bounding box center [33, 103] width 13 height 5
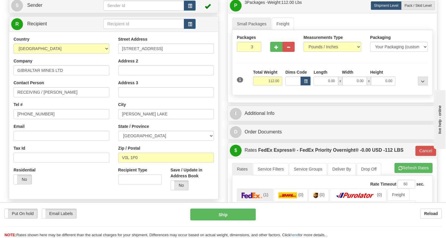
scroll to position [53, 0]
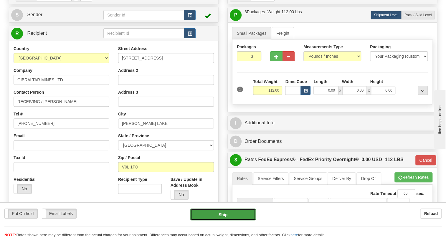
click at [223, 214] on button "Ship" at bounding box center [222, 215] width 65 height 12
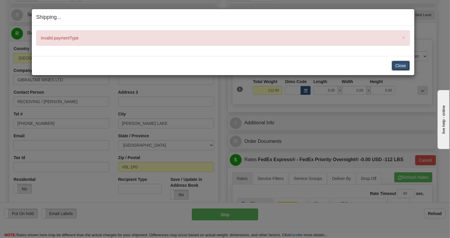
click at [399, 65] on button "Close" at bounding box center [401, 66] width 18 height 10
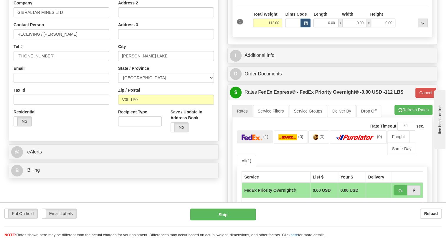
scroll to position [134, 0]
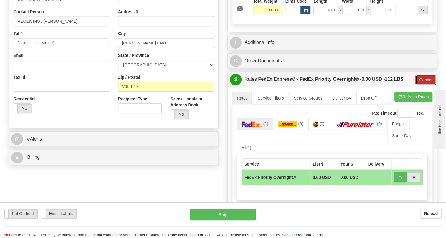
click at [423, 85] on button "Cancel" at bounding box center [425, 80] width 21 height 10
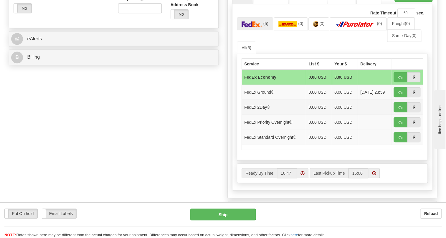
scroll to position [241, 0]
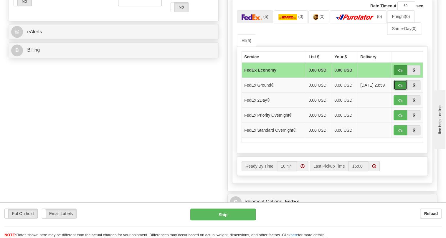
click at [400, 87] on span "button" at bounding box center [400, 86] width 4 height 4
type input "92"
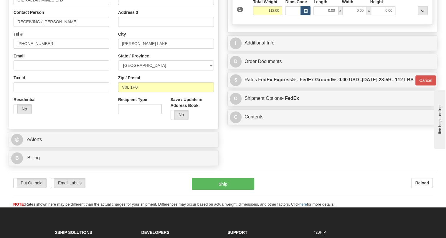
scroll to position [130, 0]
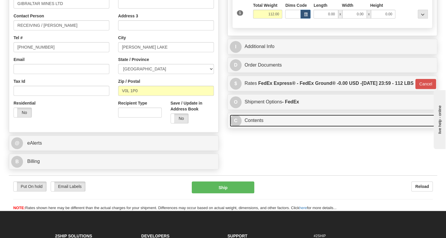
click at [254, 127] on link "C Contents" at bounding box center [332, 121] width 205 height 12
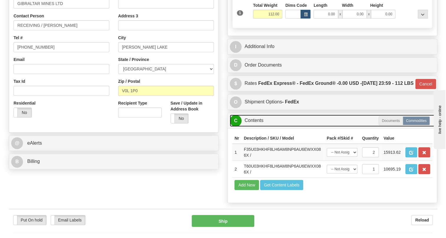
click at [254, 127] on link "C Contents" at bounding box center [332, 121] width 205 height 12
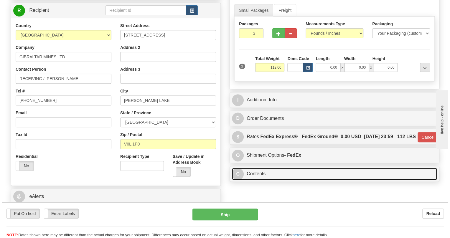
scroll to position [49, 0]
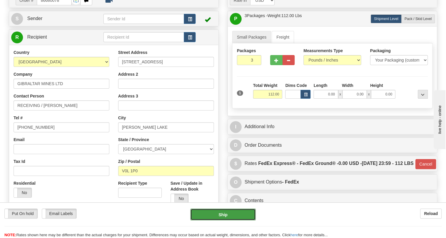
click at [225, 215] on button "Ship" at bounding box center [222, 215] width 65 height 12
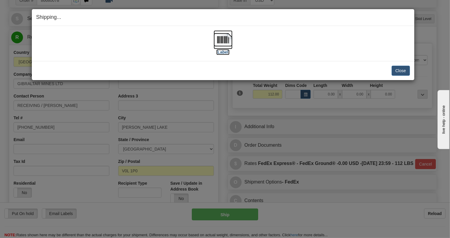
click at [224, 40] on img at bounding box center [223, 39] width 19 height 19
click at [402, 70] on button "Close" at bounding box center [401, 71] width 18 height 10
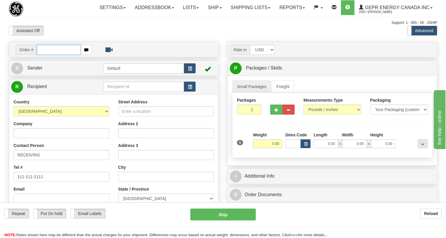
paste input "0086680087"
click at [46, 55] on input "0086680087" at bounding box center [59, 50] width 44 height 10
drag, startPoint x: 39, startPoint y: 64, endPoint x: 60, endPoint y: 67, distance: 20.8
click at [60, 55] on input "86680087" at bounding box center [59, 50] width 44 height 10
type input "86680087"
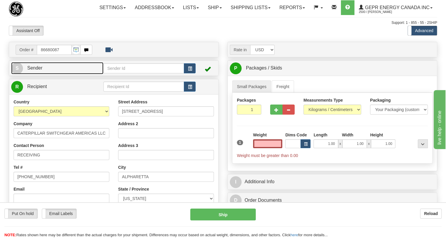
type input "0.00"
click at [37, 70] on span "Sender" at bounding box center [34, 67] width 15 height 5
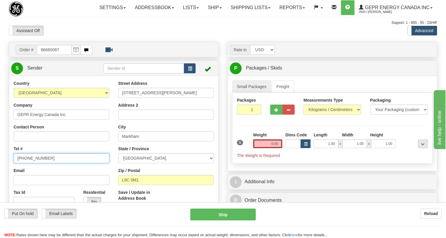
click at [37, 163] on input "[PHONE_NUMBER]" at bounding box center [62, 158] width 96 height 10
paste input "[PHONE_NUMBER]"
type input "[PHONE_NUMBER]"
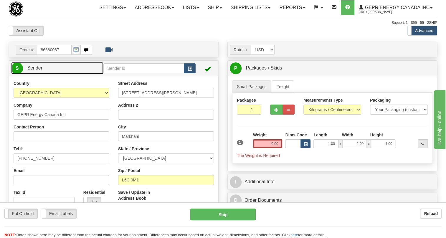
click at [39, 70] on span "Sender" at bounding box center [34, 67] width 15 height 5
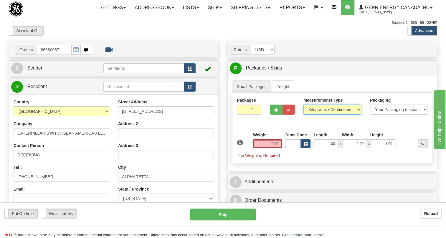
click at [327, 115] on select "Pounds / Inches Kilograms / Centimeters" at bounding box center [332, 110] width 58 height 10
select select "0"
click at [303, 115] on select "Pounds / Inches Kilograms / Centimeters" at bounding box center [332, 110] width 58 height 10
click at [323, 148] on input "1.00" at bounding box center [325, 143] width 24 height 9
type input "0.00"
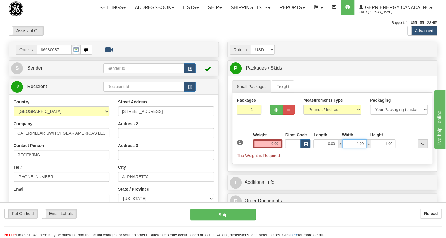
click at [347, 148] on input "1.00" at bounding box center [354, 143] width 24 height 9
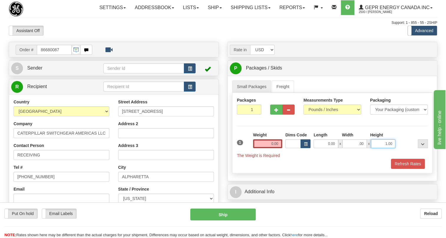
type input "0.00"
click at [378, 148] on input "1.00" at bounding box center [383, 143] width 24 height 9
type input "0.00"
click at [273, 148] on input "0.00" at bounding box center [267, 143] width 29 height 9
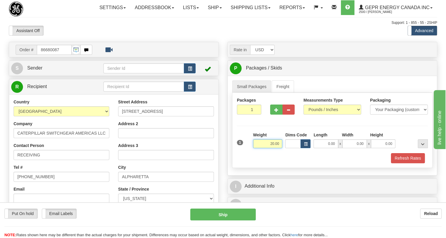
type input "20.00"
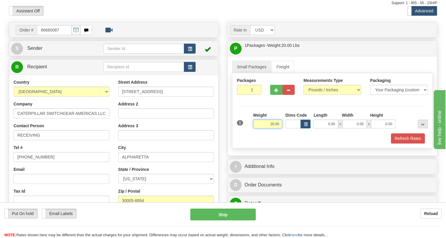
scroll to position [53, 0]
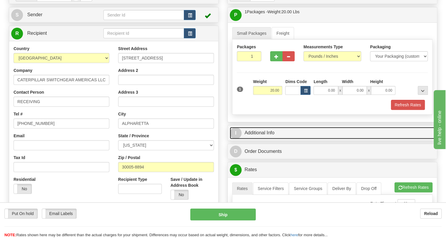
click at [265, 139] on link "I Additional Info" at bounding box center [332, 133] width 205 height 12
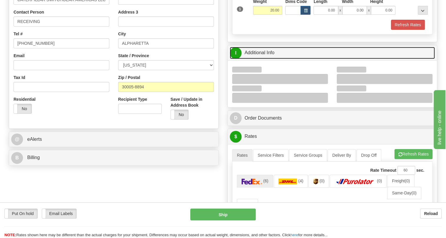
scroll to position [134, 0]
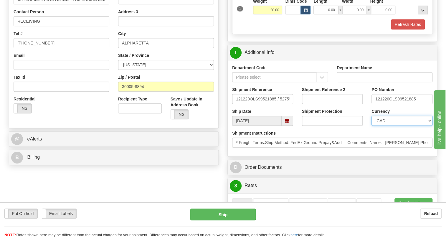
click at [392, 126] on select "CAD USD EUR ZAR [PERSON_NAME] ARN AUD AUS AWG BBD BFR BGN BHD BMD BND BRC BRL C…" at bounding box center [401, 121] width 61 height 10
select select "1"
click at [371, 126] on select "CAD USD EUR ZAR [PERSON_NAME] ARN AUD AUS AWG BBD BFR BGN BHD BMD BND BRC BRL C…" at bounding box center [401, 121] width 61 height 10
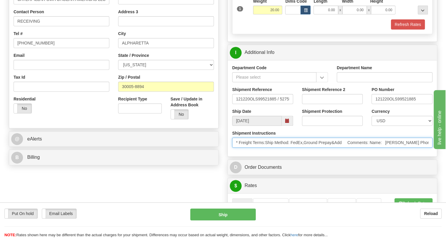
drag, startPoint x: 386, startPoint y: 155, endPoint x: 412, endPoint y: 156, distance: 26.8
click at [412, 148] on input "* Freight Terms:Ship Method: FedEx,Ground Prepay&Add Comments: Name: [PERSON_NA…" at bounding box center [332, 143] width 200 height 10
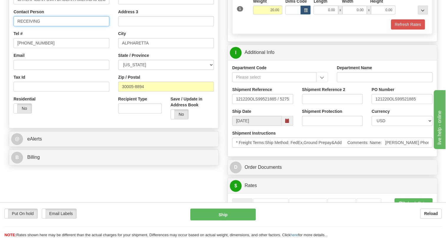
click at [32, 26] on input "RECEIVING" at bounding box center [62, 21] width 96 height 10
paste input "[PERSON_NAME]"
type input "[PERSON_NAME]"
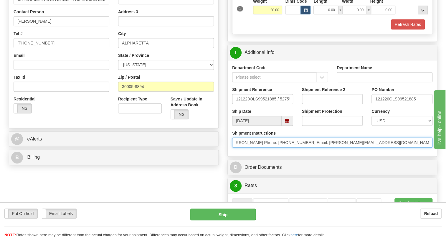
scroll to position [0, 165]
drag, startPoint x: 423, startPoint y: 158, endPoint x: 359, endPoint y: 160, distance: 64.3
click at [359, 148] on input "* Freight Terms:Ship Method: FedEx,Ground Prepay&Add Comments: Name: [PERSON_NA…" at bounding box center [332, 143] width 200 height 10
click at [288, 148] on input "* Freight Terms:Ship Method: FedEx,Ground Prepay&Add Comments: Name: [PERSON_NA…" at bounding box center [332, 143] width 200 height 10
drag, startPoint x: 288, startPoint y: 156, endPoint x: 263, endPoint y: 155, distance: 24.8
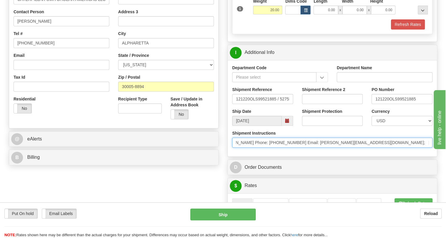
click at [263, 148] on input "* Freight Terms:Ship Method: FedEx,Ground Prepay&Add Comments: Name: [PERSON_NA…" at bounding box center [332, 143] width 200 height 10
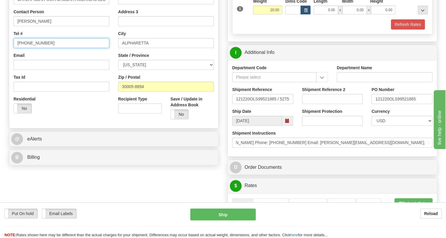
scroll to position [0, 0]
click at [35, 48] on input "[PHONE_NUMBER]" at bounding box center [62, 43] width 96 height 10
paste input "[PHONE_NUMBER]"
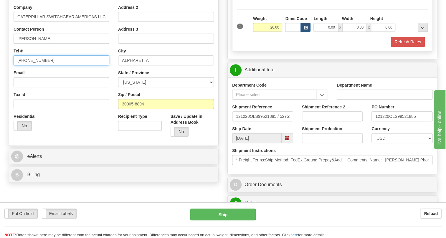
scroll to position [107, 0]
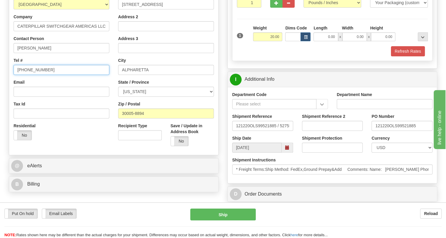
type input "[PHONE_NUMBER]"
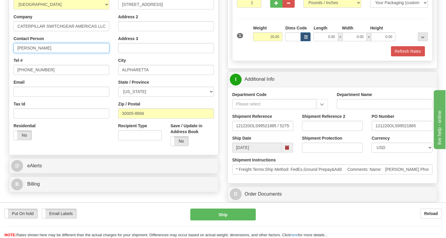
click at [54, 53] on input "[PERSON_NAME]" at bounding box center [62, 48] width 96 height 10
drag, startPoint x: 389, startPoint y: 139, endPoint x: 375, endPoint y: 141, distance: 14.0
click at [374, 131] on input "121220OLS99521885" at bounding box center [401, 126] width 61 height 10
click at [58, 53] on input "[PERSON_NAME] / PO3" at bounding box center [62, 48] width 96 height 10
paste input "121220"
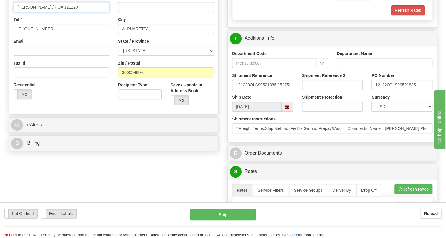
scroll to position [161, 0]
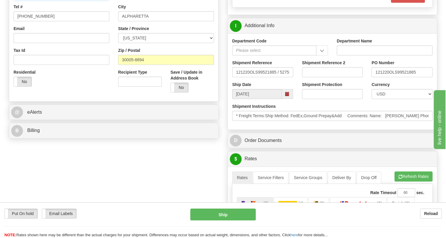
type input "[PERSON_NAME] / PO# 121220"
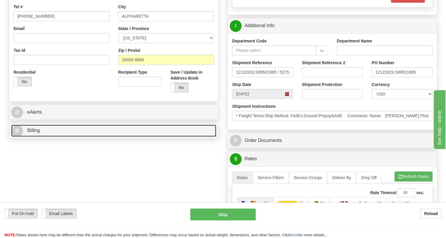
click at [34, 133] on span "Billing" at bounding box center [33, 130] width 13 height 5
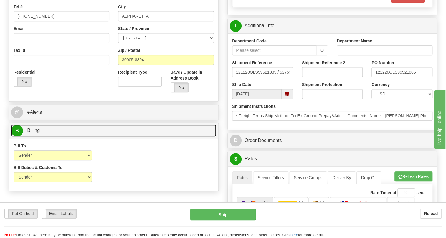
click at [37, 133] on span "Billing" at bounding box center [33, 130] width 13 height 5
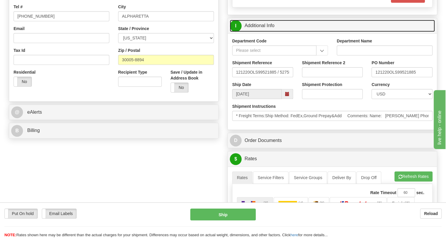
click at [262, 32] on link "I Additional Info" at bounding box center [332, 26] width 205 height 12
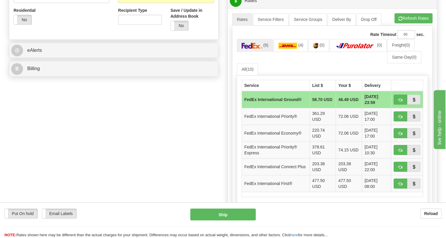
scroll to position [241, 0]
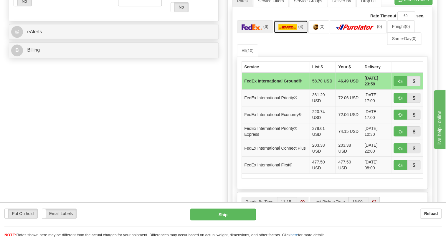
click at [292, 30] on img at bounding box center [287, 27] width 19 height 6
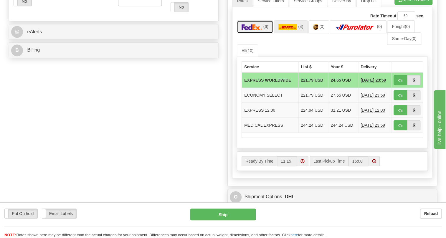
click at [258, 30] on img at bounding box center [252, 27] width 21 height 6
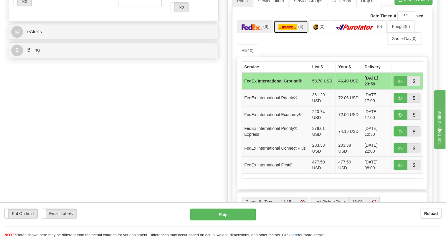
click at [290, 30] on img at bounding box center [287, 27] width 19 height 6
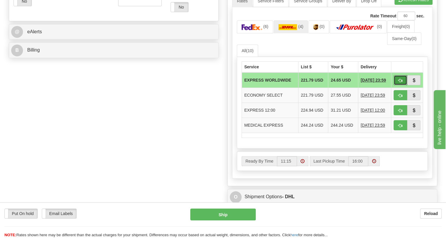
click at [402, 82] on span "button" at bounding box center [400, 81] width 4 height 4
type input "P"
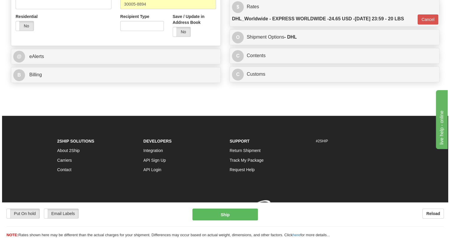
scroll to position [238, 0]
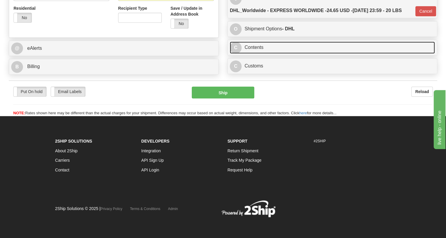
click at [258, 49] on link "C Contents" at bounding box center [332, 48] width 205 height 12
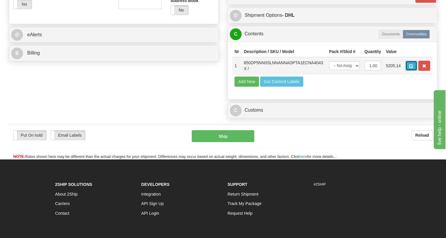
click at [413, 68] on span "button" at bounding box center [411, 66] width 4 height 4
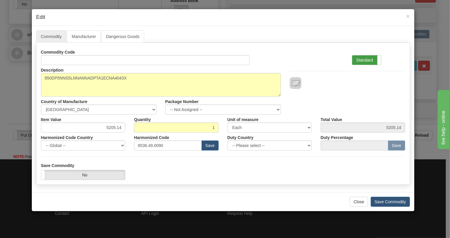
click at [364, 59] on label "Standard" at bounding box center [366, 59] width 29 height 9
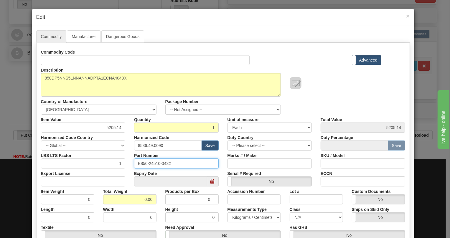
drag, startPoint x: 169, startPoint y: 163, endPoint x: 125, endPoint y: 164, distance: 43.9
click at [125, 164] on div "LBS LTS Factor 1 Part Number E850-24510-043X Marks # / Make SKU / Model" at bounding box center [223, 160] width 373 height 18
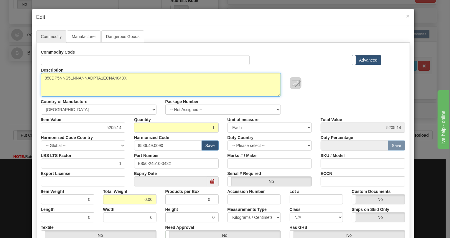
click at [92, 77] on textarea "850DP5NNS5LNNANNADPTA1ECNA4043X" at bounding box center [161, 85] width 240 height 24
paste textarea "-D-P5-NN-S5-L-N-N-A-N-N-A-D-P-T-A-1E-"
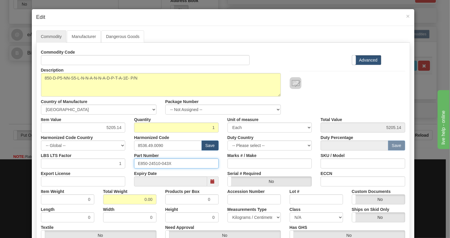
drag, startPoint x: 171, startPoint y: 162, endPoint x: 131, endPoint y: 167, distance: 40.4
click at [131, 167] on div "Part Number E850-24510-043X" at bounding box center [176, 160] width 93 height 18
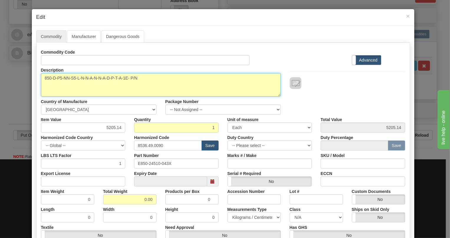
click at [154, 78] on textarea "850DP5NNS5LNNANNADPTA1ECNA4043X" at bounding box center [161, 85] width 240 height 24
paste textarea "E850-24510-043X"
type textarea "850-D-P5-NN-S5-L-N-N-A-N-N-A-D-P-T-A-1E- P/N E850-24510-043X"
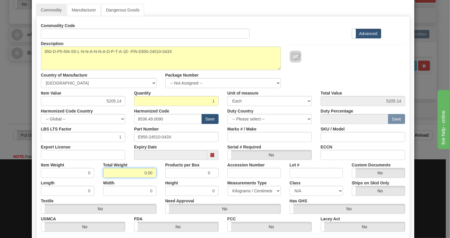
click at [136, 174] on input "0.00" at bounding box center [129, 173] width 53 height 10
type input "1.00"
type input "1.0000"
click at [237, 190] on select "Pounds / Inches Kilograms / Centimeters" at bounding box center [253, 191] width 53 height 10
select select "0"
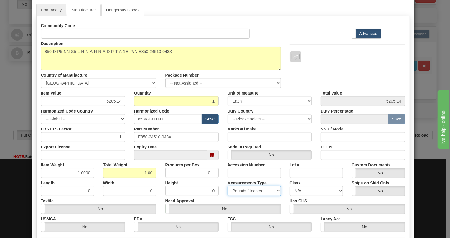
click at [227, 186] on select "Pounds / Inches Kilograms / Centimeters" at bounding box center [253, 191] width 53 height 10
click at [109, 100] on input "5205.14" at bounding box center [83, 101] width 85 height 10
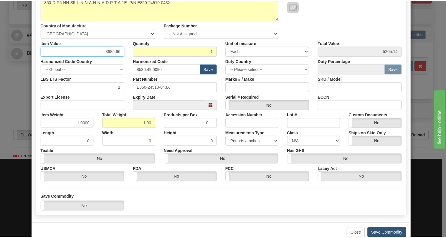
scroll to position [90, 0]
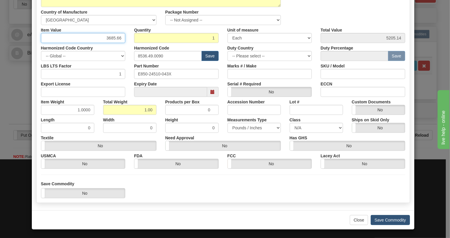
type input "3685.66"
click at [384, 219] on button "Save Commodity" at bounding box center [390, 220] width 39 height 10
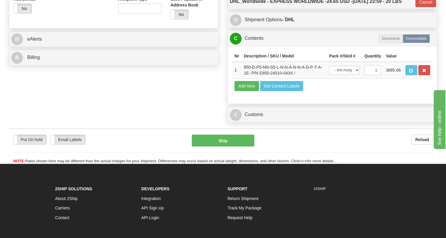
scroll to position [238, 0]
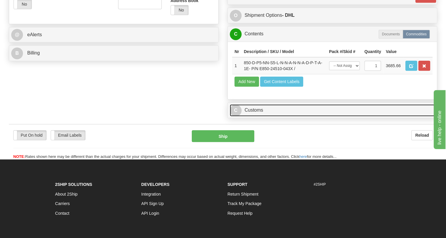
click at [254, 116] on link "C Customs" at bounding box center [332, 110] width 205 height 12
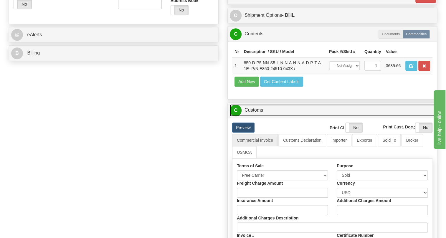
click at [256, 116] on link "C Customs" at bounding box center [332, 110] width 205 height 12
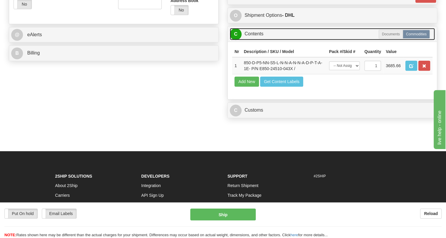
click at [256, 40] on link "C Contents" at bounding box center [332, 34] width 205 height 12
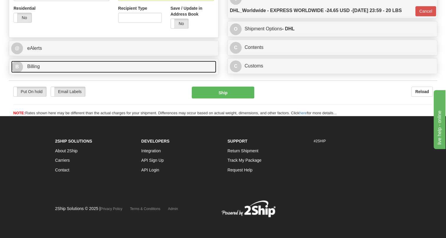
click at [37, 67] on span "Billing" at bounding box center [33, 66] width 13 height 5
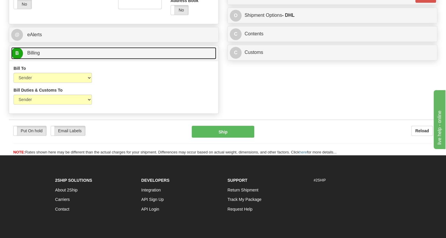
click at [37, 55] on span "Billing" at bounding box center [33, 52] width 13 height 5
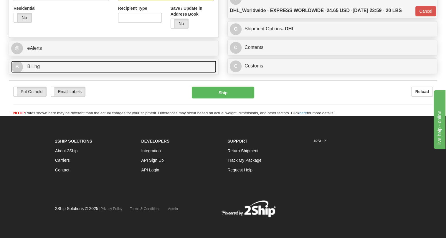
scroll to position [158, 0]
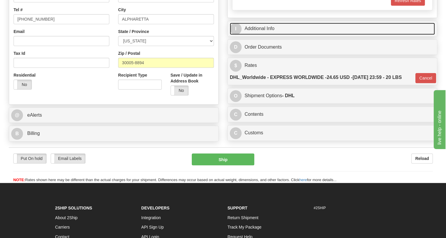
click at [270, 35] on link "I Additional Info" at bounding box center [332, 29] width 205 height 12
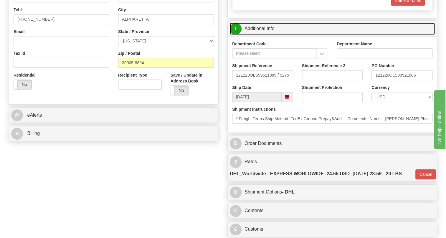
click at [270, 35] on link "I Additional Info" at bounding box center [332, 29] width 205 height 12
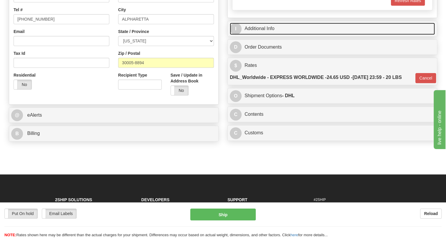
click at [270, 35] on link "I Additional Info" at bounding box center [332, 29] width 205 height 12
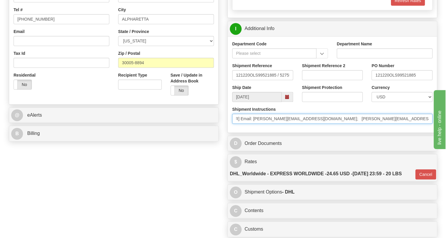
scroll to position [0, 0]
drag, startPoint x: 280, startPoint y: 133, endPoint x: 199, endPoint y: 140, distance: 81.9
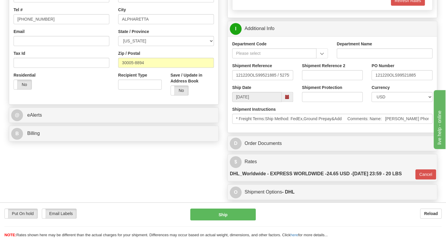
click at [237, 133] on div "Department Code Department Name Shipment Reference 121220OLS99521885 / 527552 S…" at bounding box center [332, 84] width 209 height 96
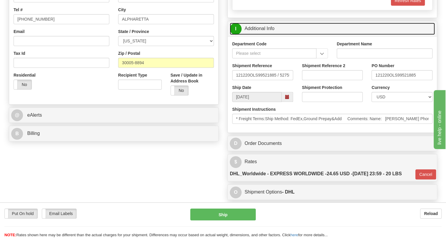
click at [255, 35] on link "I Additional Info" at bounding box center [332, 29] width 205 height 12
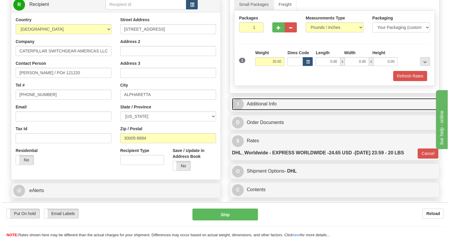
scroll to position [77, 0]
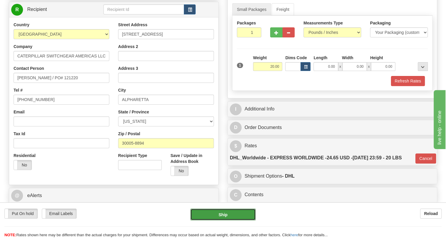
click at [224, 214] on button "Ship" at bounding box center [222, 215] width 65 height 12
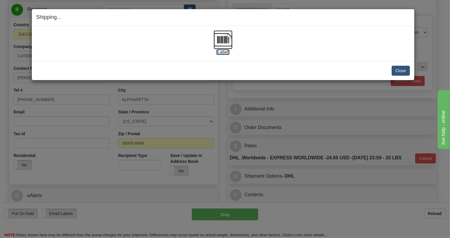
click at [224, 41] on img at bounding box center [223, 39] width 19 height 19
click at [400, 69] on button "Close" at bounding box center [401, 71] width 18 height 10
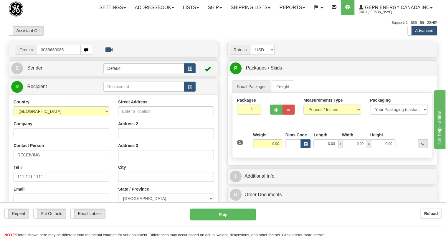
click at [45, 55] on input "0086680085" at bounding box center [59, 50] width 44 height 10
type input "86680085"
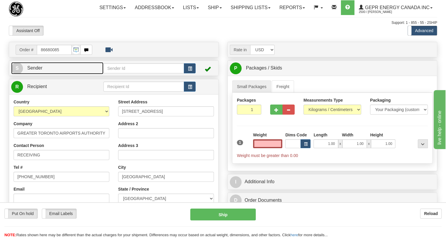
type input "0.00"
click at [42, 70] on span "Sender" at bounding box center [34, 67] width 15 height 5
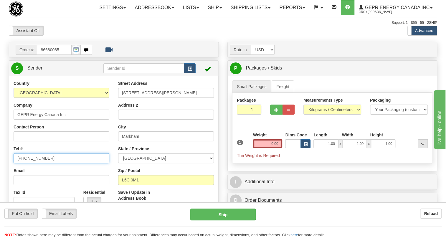
click at [35, 163] on input "[PHONE_NUMBER]" at bounding box center [62, 158] width 96 height 10
paste input "[PHONE_NUMBER]"
type input "[PHONE_NUMBER]"
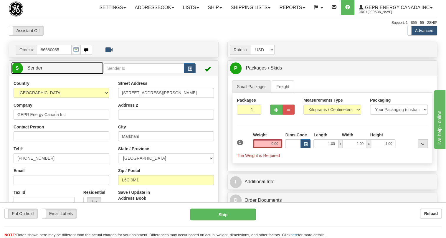
click at [37, 70] on span "Sender" at bounding box center [34, 67] width 15 height 5
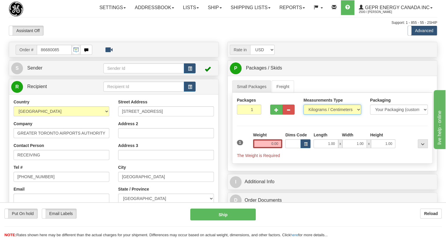
click at [322, 115] on select "Pounds / Inches Kilograms / Centimeters" at bounding box center [332, 110] width 58 height 10
select select "0"
click at [303, 115] on select "Pounds / Inches Kilograms / Centimeters" at bounding box center [332, 110] width 58 height 10
click at [324, 148] on input "1.00" at bounding box center [325, 143] width 24 height 9
type input "0.00"
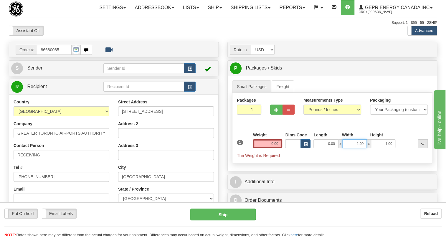
click at [346, 148] on input "1.00" at bounding box center [354, 143] width 24 height 9
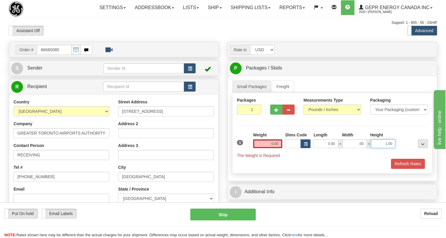
type input "0.00"
click at [376, 148] on input "1.00" at bounding box center [383, 143] width 24 height 9
type input "0.00"
click at [269, 148] on input "0.00" at bounding box center [267, 143] width 29 height 9
type input "0.00"
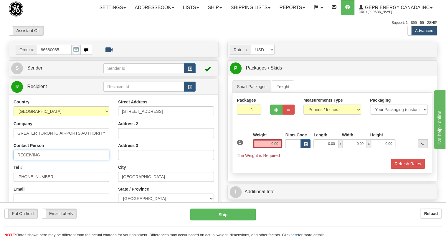
click at [30, 160] on input "RECEIVING" at bounding box center [62, 155] width 96 height 10
paste input "[PERSON_NAME]"
type input "[PERSON_NAME]"
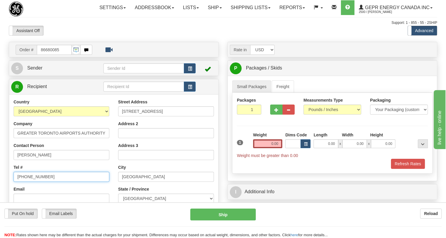
click at [38, 182] on input "[PHONE_NUMBER]" at bounding box center [62, 177] width 96 height 10
paste input "416-776-3090"
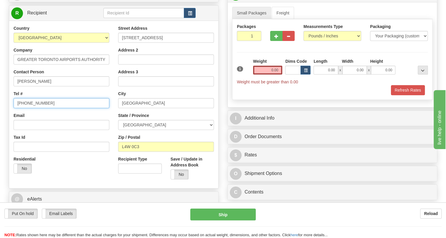
scroll to position [80, 0]
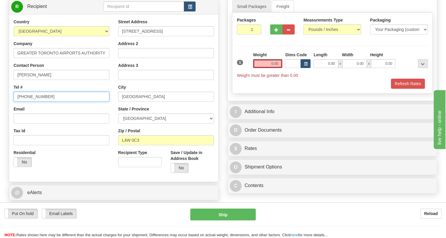
type input "416-776-3090"
click at [267, 68] on input "0.00" at bounding box center [267, 63] width 29 height 9
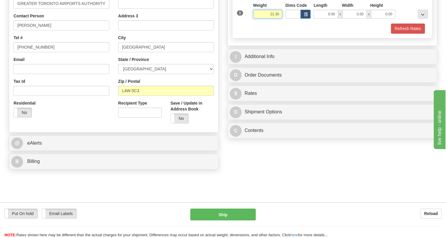
scroll to position [134, 0]
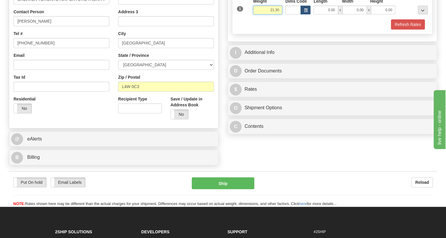
type input "21.30"
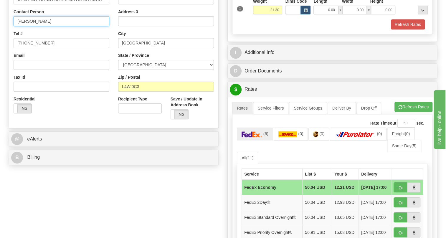
click at [19, 26] on input "Ainslie Baillie" at bounding box center [62, 21] width 96 height 10
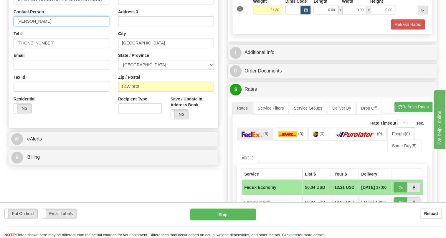
click at [17, 26] on input "Ainslie Baillie" at bounding box center [62, 21] width 96 height 10
paste input "Attention To Susan Marcinkowski"
click at [31, 26] on input "Attention To Susan Marcinkowski / Ainslie Baillie" at bounding box center [62, 21] width 96 height 10
type input "Attn: to Susan Marcinkowski / Ainslie Baillie"
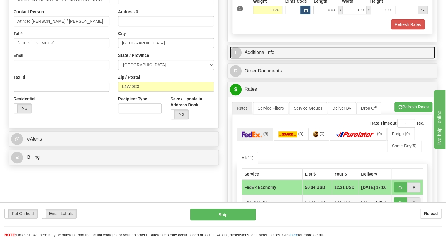
click at [262, 59] on link "I Additional Info" at bounding box center [332, 53] width 205 height 12
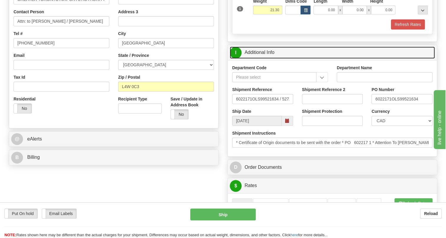
click at [265, 59] on link "I Additional Info" at bounding box center [332, 53] width 205 height 12
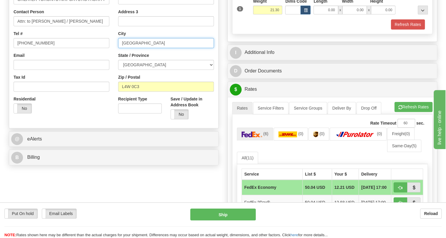
drag, startPoint x: 144, startPoint y: 56, endPoint x: 136, endPoint y: 56, distance: 8.5
click at [136, 48] on input "Mississauga" at bounding box center [166, 43] width 96 height 10
type input "MISSISSAUGA"
type input "Pls. del. to:METER SHOP BSS/Ahsan Purcahse ID 448 SPARES"
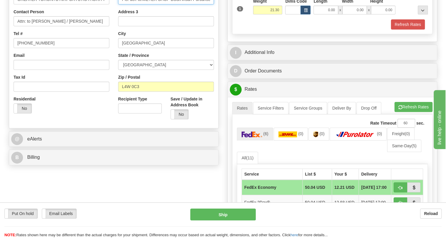
scroll to position [0, 31]
drag, startPoint x: 122, startPoint y: 14, endPoint x: 217, endPoint y: 22, distance: 94.9
click at [217, 22] on div "Street Address 2933 Convair Drive Address 2 Pls. del. to:METER SHOP BSS/Ahsan P…" at bounding box center [166, 44] width 105 height 158
click at [160, 47] on div "City MISSISSAUGA" at bounding box center [166, 39] width 96 height 17
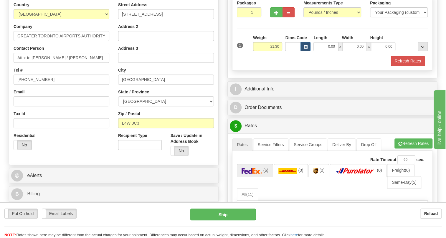
scroll to position [107, 0]
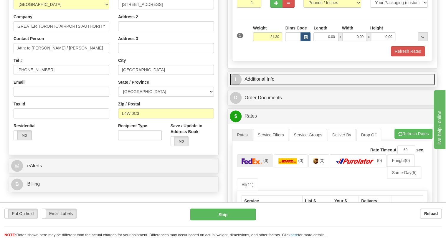
click at [264, 85] on link "I Additional Info" at bounding box center [332, 79] width 205 height 12
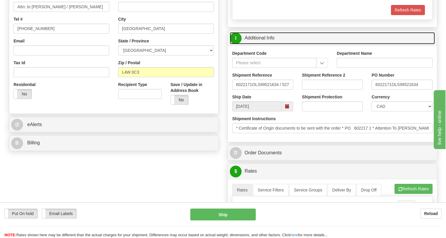
scroll to position [161, 0]
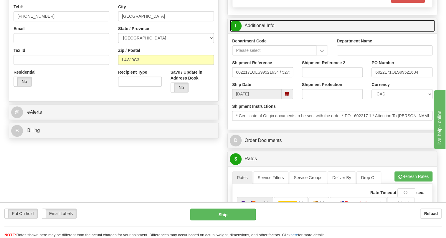
click at [262, 32] on link "I Additional Info" at bounding box center [332, 26] width 205 height 12
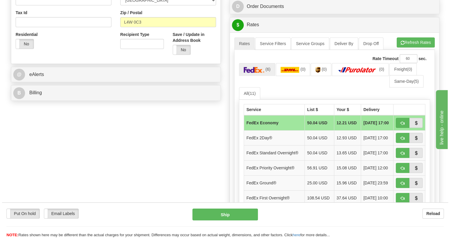
scroll to position [214, 0]
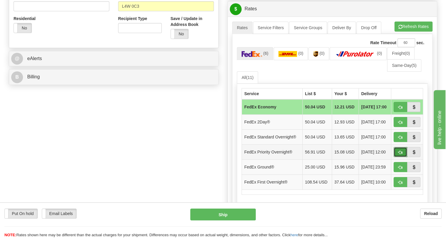
click at [398, 154] on span "button" at bounding box center [400, 153] width 4 height 4
type input "01"
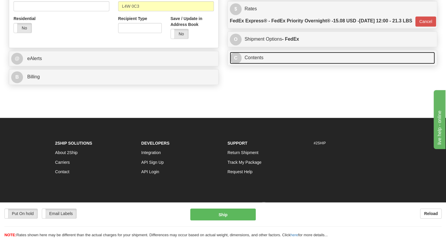
click at [256, 64] on link "C Contents" at bounding box center [332, 58] width 205 height 12
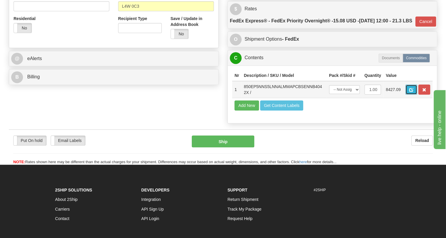
click at [410, 92] on span "button" at bounding box center [411, 90] width 4 height 4
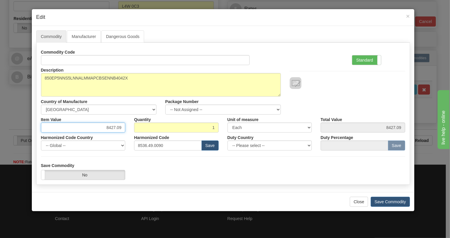
click at [116, 127] on input "8427.09" at bounding box center [83, 128] width 85 height 10
type input "5712.37"
click at [365, 60] on label "Standard" at bounding box center [366, 59] width 29 height 9
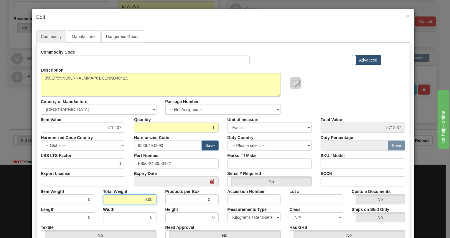
click at [142, 201] on input "0.00" at bounding box center [129, 199] width 53 height 10
type input "1.00"
type input "1.0000"
click at [243, 215] on select "Pounds / Inches Kilograms / Centimeters" at bounding box center [253, 217] width 53 height 10
select select "0"
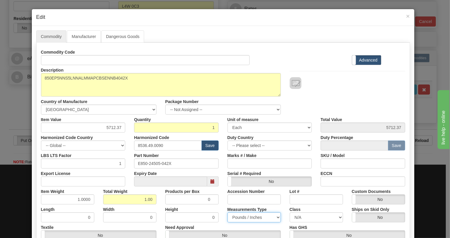
click at [227, 212] on select "Pounds / Inches Kilograms / Centimeters" at bounding box center [253, 217] width 53 height 10
click at [219, 210] on div "Height 0" at bounding box center [192, 213] width 62 height 18
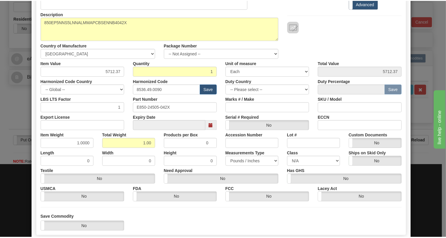
scroll to position [90, 0]
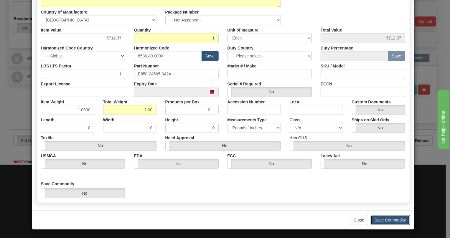
click at [377, 218] on button "Save Commodity" at bounding box center [390, 220] width 39 height 10
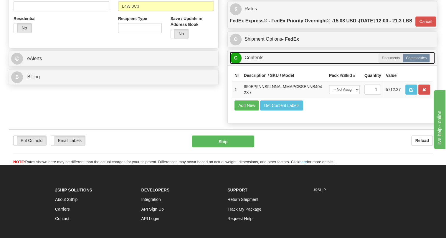
click at [252, 64] on link "C Contents" at bounding box center [332, 58] width 205 height 12
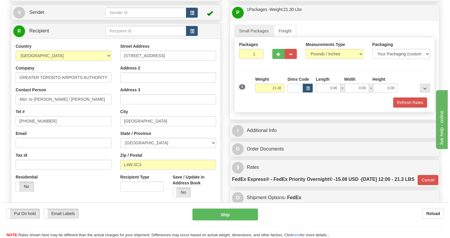
scroll to position [53, 0]
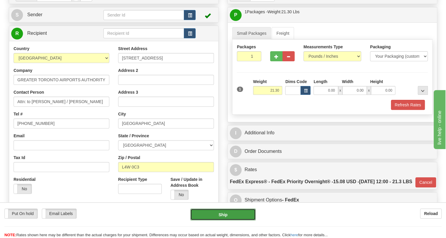
click at [220, 215] on button "Ship" at bounding box center [222, 215] width 65 height 12
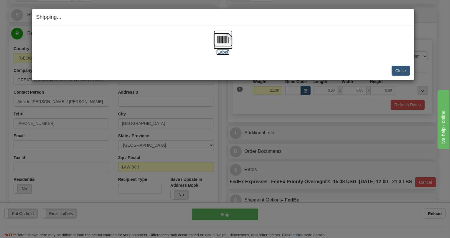
click at [227, 41] on img at bounding box center [223, 39] width 19 height 19
click at [398, 71] on button "Close" at bounding box center [401, 71] width 18 height 10
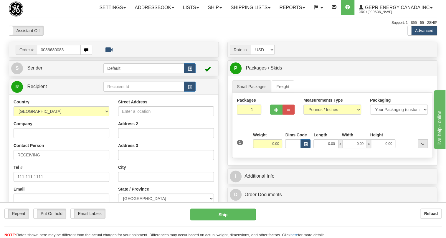
click at [46, 55] on input "0086680083" at bounding box center [59, 50] width 44 height 10
type input "86680083"
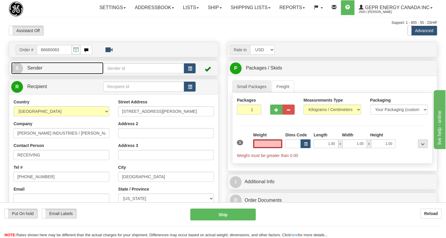
type input "0.00"
click at [38, 70] on span "Sender" at bounding box center [34, 67] width 15 height 5
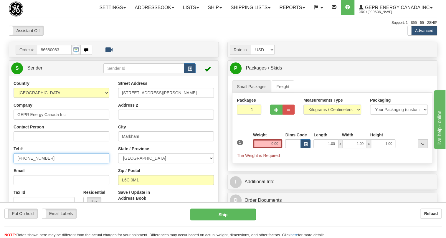
click at [34, 163] on input "[PHONE_NUMBER]" at bounding box center [62, 158] width 96 height 10
paste input "[PHONE_NUMBER]"
type input "[PHONE_NUMBER]"
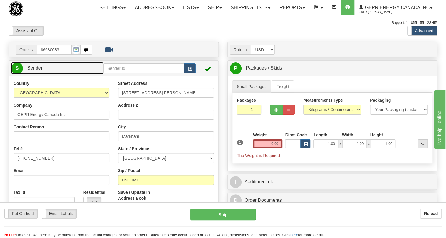
click at [38, 70] on span "Sender" at bounding box center [34, 67] width 15 height 5
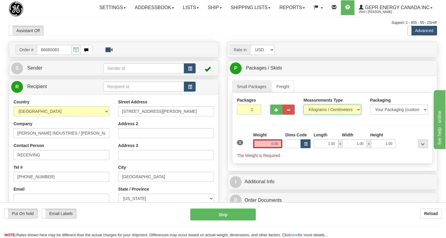
click at [329, 115] on select "Pounds / Inches Kilograms / Centimeters" at bounding box center [332, 110] width 58 height 10
select select "0"
click at [303, 115] on select "Pounds / Inches Kilograms / Centimeters" at bounding box center [332, 110] width 58 height 10
click at [324, 148] on input "1.00" at bounding box center [325, 143] width 24 height 9
type input "0.00"
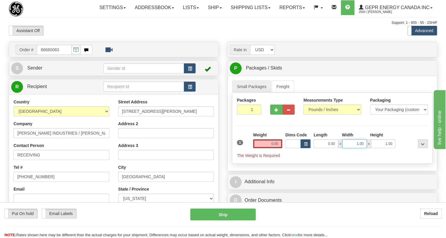
click at [349, 148] on input "1.00" at bounding box center [354, 143] width 24 height 9
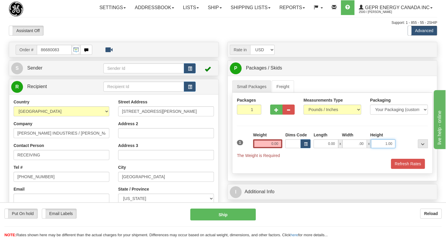
type input "0.00"
click at [376, 148] on input "1.00" at bounding box center [383, 143] width 24 height 9
type input "0.00"
click at [266, 148] on input "0.00" at bounding box center [267, 143] width 29 height 9
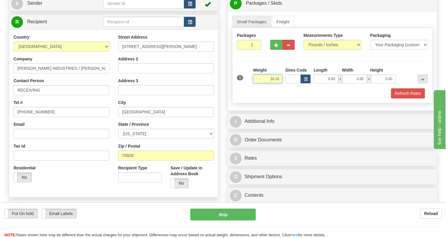
scroll to position [80, 0]
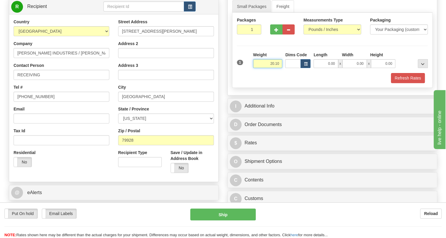
type input "20.10"
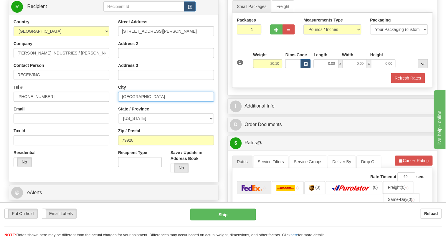
drag, startPoint x: 136, startPoint y: 109, endPoint x: 124, endPoint y: 112, distance: 12.9
click at [124, 102] on input "[GEOGRAPHIC_DATA]" at bounding box center [166, 97] width 96 height 10
type input "EL PASO"
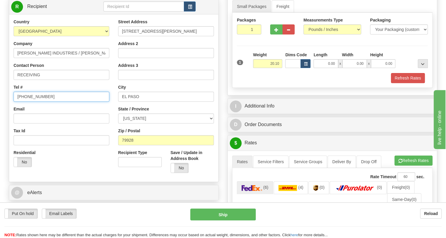
click at [36, 102] on input "(779)7960565" at bounding box center [62, 97] width 96 height 10
type input "111-111-1111"
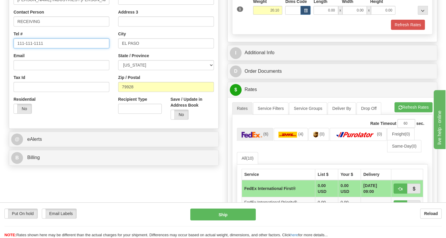
scroll to position [134, 0]
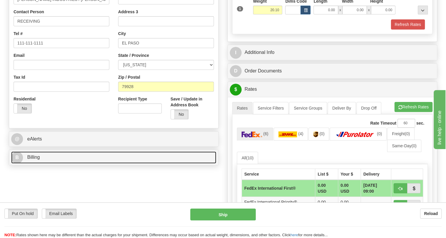
click at [35, 160] on span "Billing" at bounding box center [33, 157] width 13 height 5
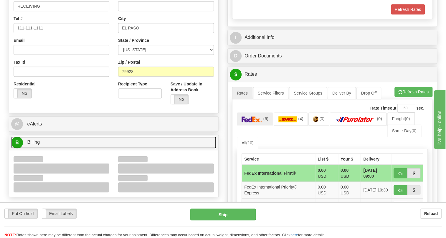
scroll to position [161, 0]
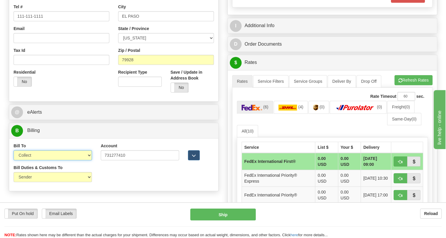
click at [80, 160] on select "Sender Recipient Third Party Collect" at bounding box center [53, 155] width 78 height 10
select select "2"
click at [14, 160] on select "Sender Recipient Third Party Collect" at bounding box center [53, 155] width 78 height 10
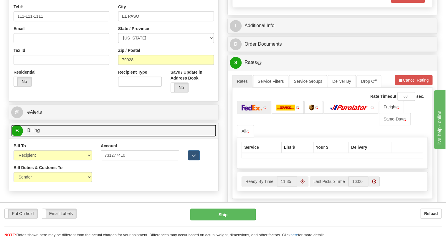
click at [35, 133] on span "Billing" at bounding box center [33, 130] width 13 height 5
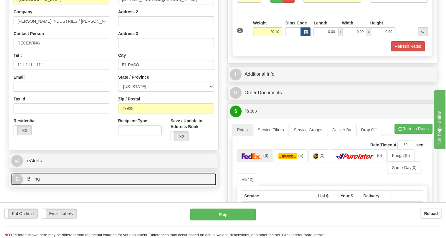
scroll to position [107, 0]
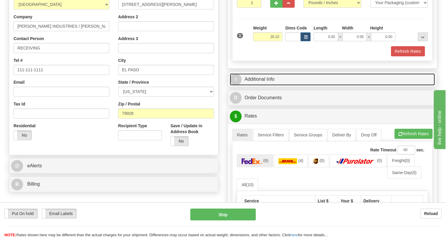
click at [263, 85] on link "I Additional Info" at bounding box center [332, 79] width 205 height 12
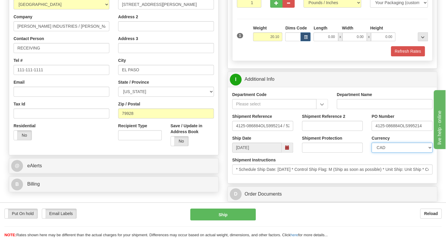
click at [393, 153] on select "CAD USD EUR ZAR RON ANG ARN AUD AUS AWG BBD BFR BGN BHD BMD BND BRC BRL CHP CKZ…" at bounding box center [401, 148] width 61 height 10
select select "1"
click at [371, 153] on select "CAD USD EUR ZAR RON ANG ARN AUD AUS AWG BBD BFR BGN BHD BMD BND BRC BRL CHP CKZ…" at bounding box center [401, 148] width 61 height 10
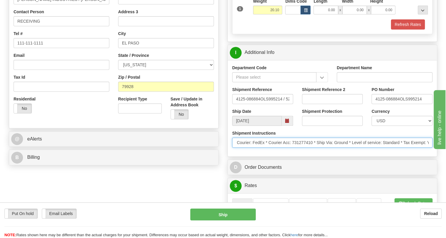
scroll to position [0, 262]
drag, startPoint x: 395, startPoint y: 158, endPoint x: 240, endPoint y: 162, distance: 155.0
click at [240, 152] on div "Shipment Instructions * Schedule Ship Date: 7/30/2025 * Control Ship Flag: M (S…" at bounding box center [332, 141] width 209 height 22
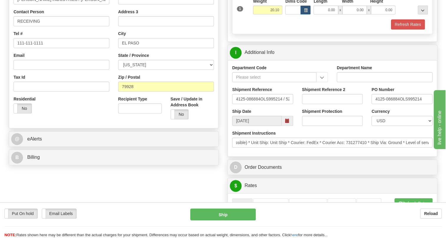
scroll to position [0, 0]
click at [232, 156] on div "Department Code Department Name Shipment Reference 4125-086884OLS995214 / 52567…" at bounding box center [332, 108] width 209 height 96
click at [399, 104] on input "4125-086884OLS995214" at bounding box center [401, 99] width 61 height 10
drag, startPoint x: 399, startPoint y: 112, endPoint x: 371, endPoint y: 114, distance: 28.0
click at [371, 104] on input "4125-086884OLS995214" at bounding box center [401, 99] width 61 height 10
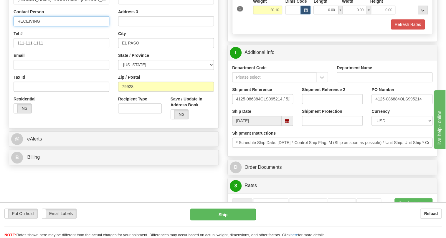
click at [56, 26] on input "RECEIVING" at bounding box center [62, 21] width 96 height 10
paste input "4125-086884"
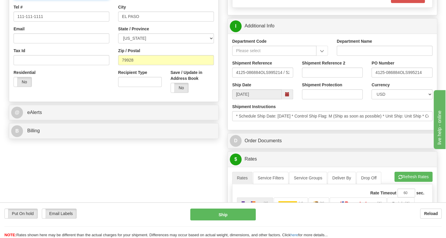
scroll to position [161, 0]
type input "RECEIVING / PO# 4125-086884"
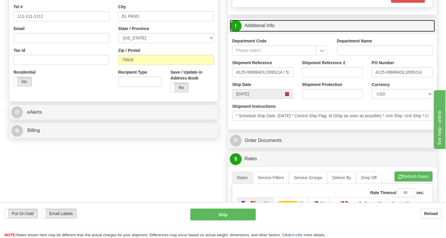
click at [265, 32] on link "I Additional Info" at bounding box center [332, 26] width 205 height 12
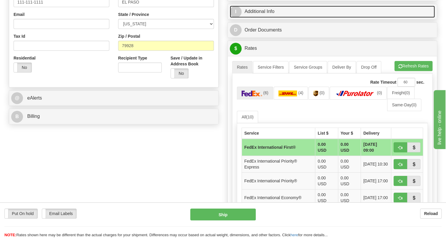
scroll to position [187, 0]
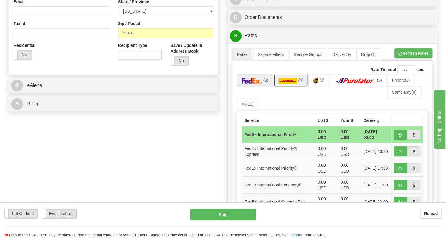
click at [290, 84] on img at bounding box center [287, 81] width 19 height 6
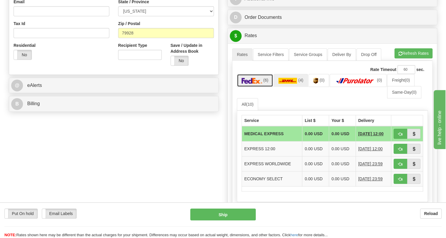
click at [255, 84] on img at bounding box center [252, 81] width 21 height 6
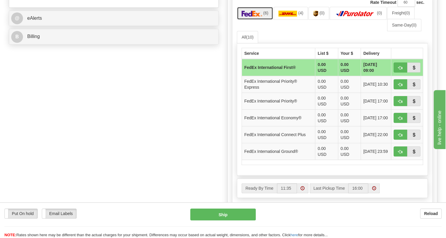
scroll to position [268, 0]
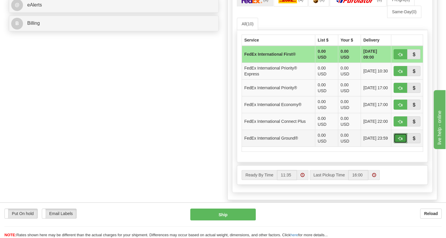
click at [397, 143] on button "button" at bounding box center [401, 138] width 14 height 10
type input "92"
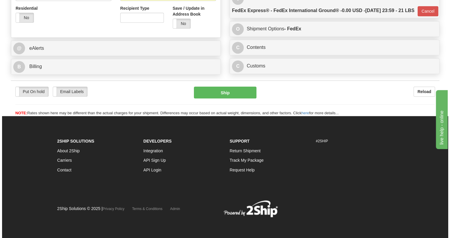
scroll to position [249, 0]
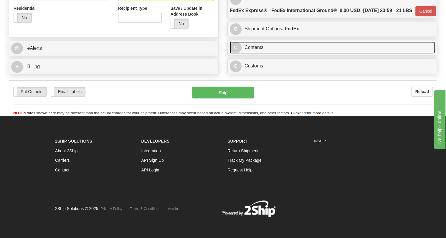
click at [257, 48] on link "C Contents" at bounding box center [332, 48] width 205 height 12
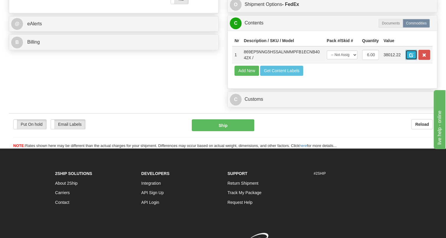
click at [409, 60] on button "button" at bounding box center [411, 55] width 12 height 10
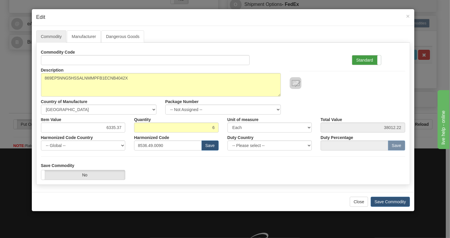
click at [364, 60] on label "Standard" at bounding box center [366, 59] width 29 height 9
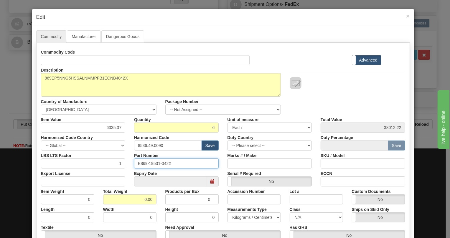
drag, startPoint x: 171, startPoint y: 163, endPoint x: 135, endPoint y: 163, distance: 36.2
click at [135, 163] on input "E869-19531-042X" at bounding box center [176, 163] width 85 height 10
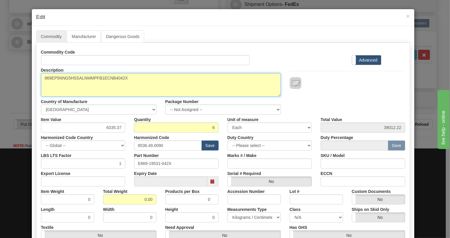
click at [85, 77] on textarea "869EP5NNG5HSSALNMMPFB1ECNB4042X" at bounding box center [161, 85] width 240 height 24
paste textarea "-E-P5-NN-G5-H-S-S-A-L-N-M-M-P-F-B-1E-"
type textarea "869-E-P5-NN-G5-H-S-S-A-L-N-M-M-P-F-B-1E-"
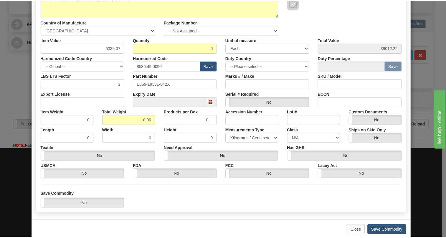
scroll to position [80, 0]
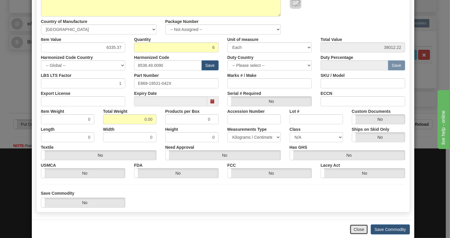
click at [356, 228] on button "Close" at bounding box center [359, 229] width 18 height 10
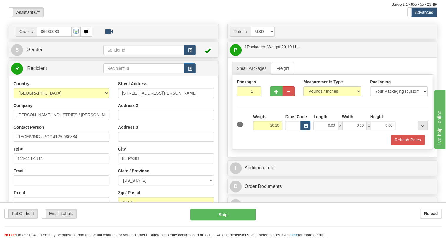
scroll to position [0, 0]
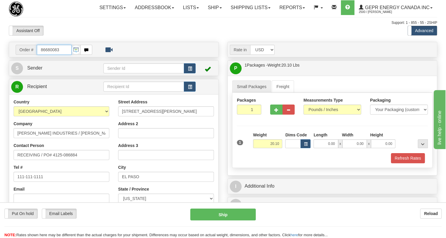
click at [53, 55] on input "86680083" at bounding box center [54, 50] width 35 height 10
paste input "0086680081"
click at [45, 55] on input "0086680081" at bounding box center [54, 50] width 35 height 10
type input "86680081"
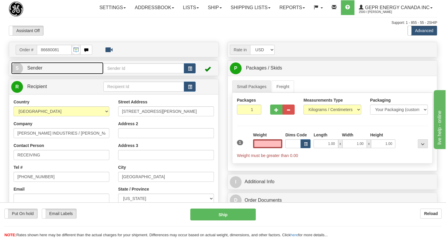
type input "0.00"
click at [38, 70] on span "Sender" at bounding box center [34, 67] width 15 height 5
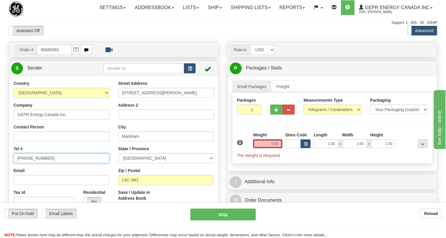
click at [34, 163] on input "(779)7960565" at bounding box center [62, 158] width 96 height 10
paste input "905-927-5013"
type input "905-927-5013"
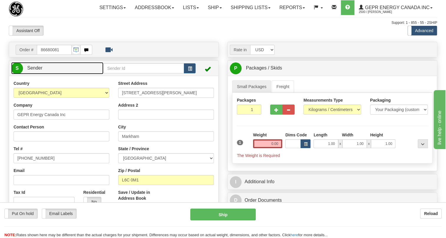
click at [37, 70] on span "Sender" at bounding box center [34, 67] width 15 height 5
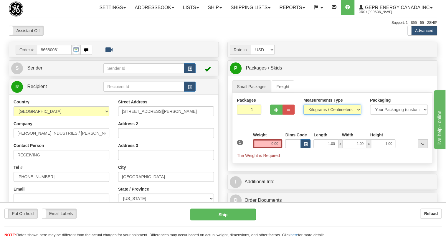
click at [329, 115] on select "Pounds / Inches Kilograms / Centimeters" at bounding box center [332, 110] width 58 height 10
select select "0"
click at [303, 115] on select "Pounds / Inches Kilograms / Centimeters" at bounding box center [332, 110] width 58 height 10
click at [327, 148] on input "1.00" at bounding box center [325, 143] width 24 height 9
type input "0.00"
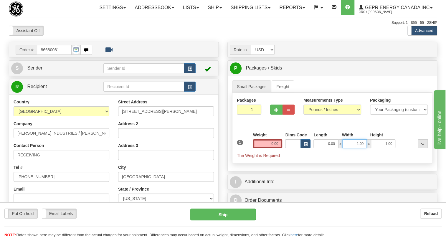
click at [350, 148] on input "1.00" at bounding box center [354, 143] width 24 height 9
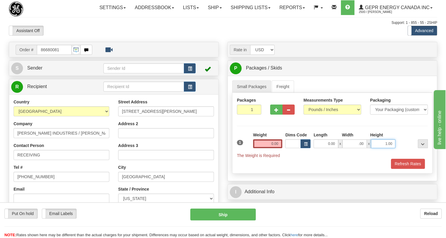
type input "0.00"
click at [380, 148] on input "1.00" at bounding box center [383, 143] width 24 height 9
type input "0.00"
click at [270, 148] on input "0.00" at bounding box center [267, 143] width 29 height 9
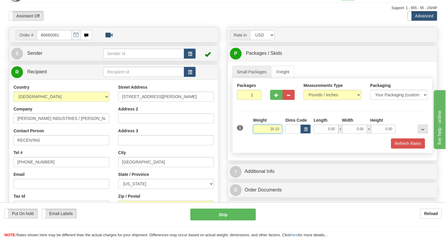
scroll to position [27, 0]
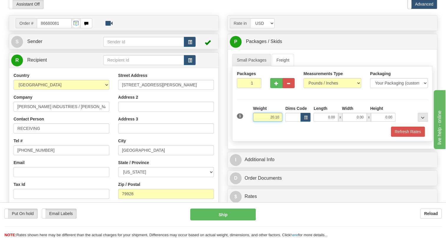
type input "20.10"
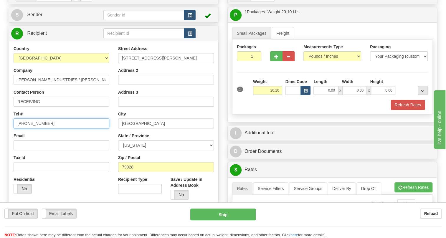
click at [32, 128] on input "(779)7960565" at bounding box center [62, 123] width 96 height 10
type input "111-111-1111"
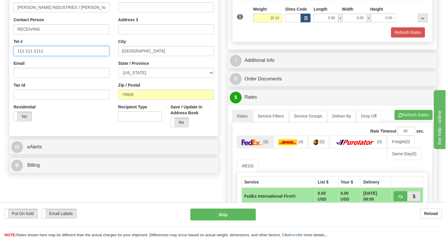
scroll to position [134, 0]
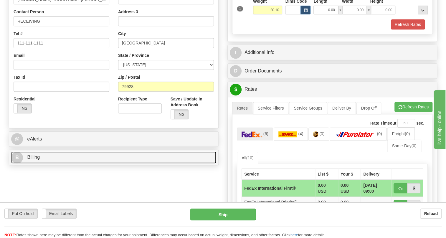
click at [43, 163] on link "B Billing" at bounding box center [113, 157] width 205 height 12
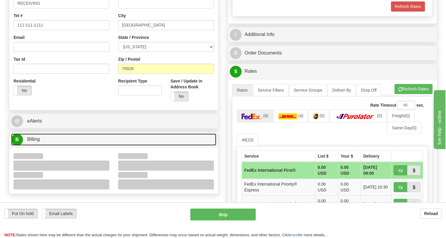
scroll to position [187, 0]
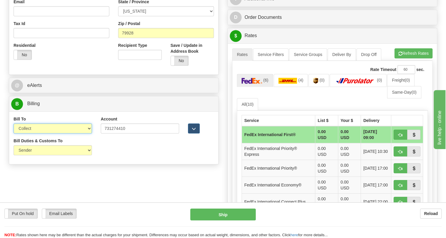
click at [77, 133] on select "Sender Recipient Third Party Collect" at bounding box center [53, 128] width 78 height 10
select select "2"
click at [14, 133] on select "Sender Recipient Third Party Collect" at bounding box center [53, 128] width 78 height 10
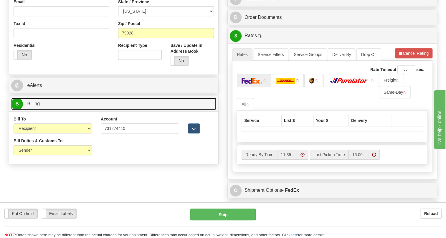
click at [38, 106] on span "Billing" at bounding box center [33, 103] width 13 height 5
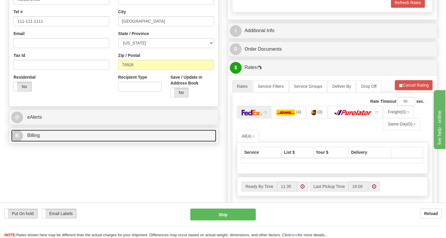
scroll to position [80, 0]
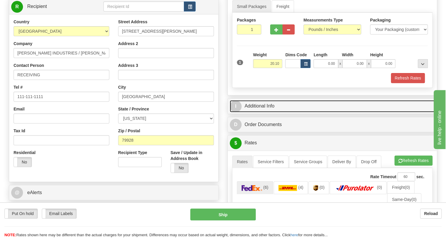
click at [262, 112] on link "I Additional Info" at bounding box center [332, 106] width 205 height 12
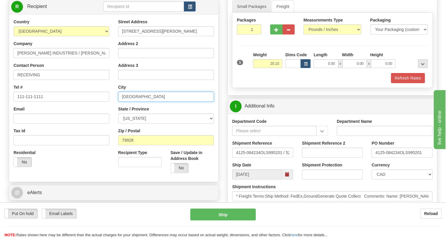
click at [129, 102] on input "El Paso" at bounding box center [166, 97] width 96 height 10
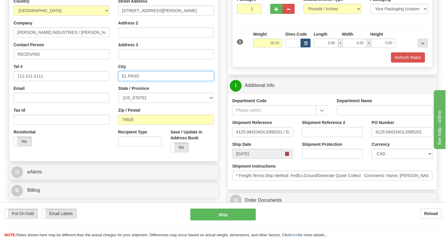
scroll to position [161, 0]
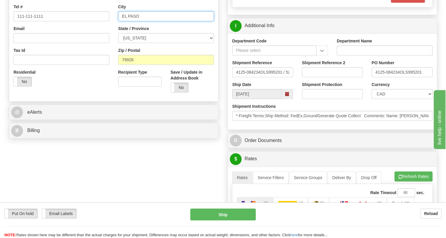
type input "EL PASO"
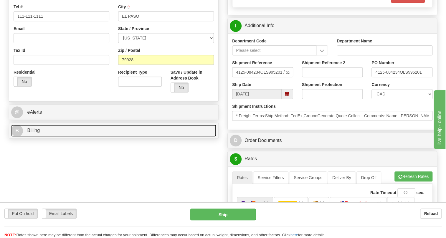
click at [42, 137] on link "B Billing" at bounding box center [113, 131] width 205 height 12
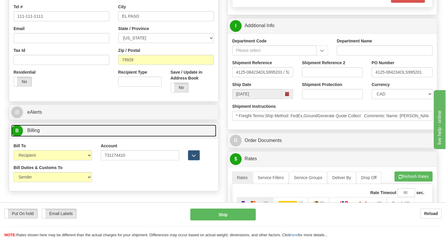
click at [34, 133] on span "Billing" at bounding box center [33, 130] width 13 height 5
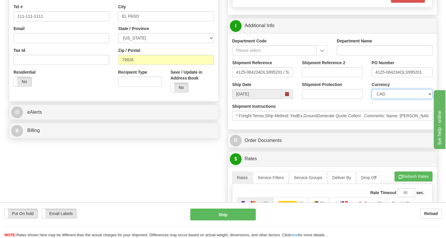
click at [394, 99] on select "CAD USD EUR ZAR RON ANG ARN AUD AUS AWG BBD BFR BGN BHD BMD BND BRC BRL CHP CKZ…" at bounding box center [401, 94] width 61 height 10
select select "1"
click at [371, 99] on select "CAD USD EUR ZAR RON ANG ARN AUD AUS AWG BBD BFR BGN BHD BMD BND BRC BRL CHP CKZ…" at bounding box center [401, 94] width 61 height 10
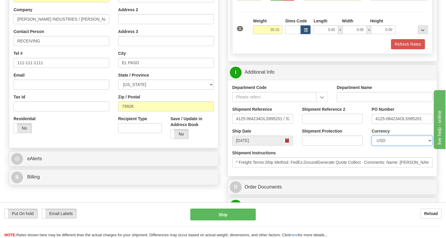
scroll to position [107, 0]
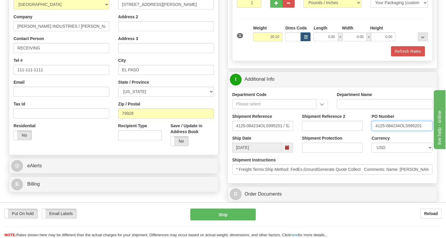
drag, startPoint x: 399, startPoint y: 138, endPoint x: 372, endPoint y: 141, distance: 27.5
click at [372, 131] on input "4125-084234OLS995201" at bounding box center [401, 126] width 61 height 10
click at [62, 53] on input "RECEIVING" at bounding box center [62, 48] width 96 height 10
paste input "4125-084234"
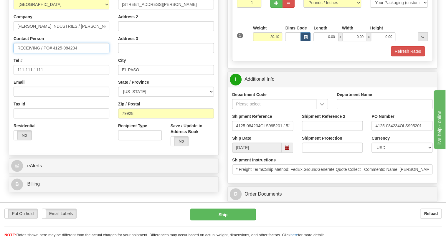
type input "RECEIVING / PO# 4125-084234"
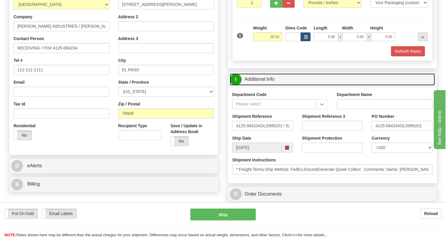
click at [261, 85] on link "I Additional Info" at bounding box center [332, 79] width 205 height 12
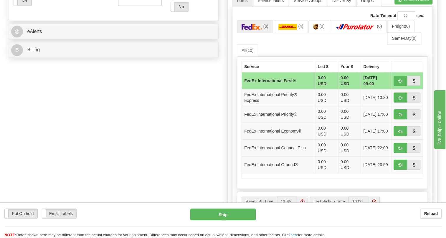
scroll to position [268, 0]
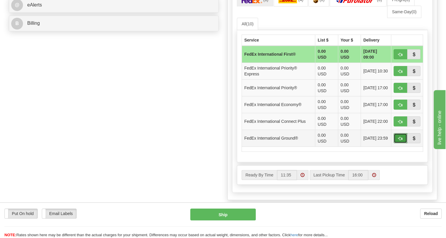
click at [400, 141] on span "button" at bounding box center [400, 139] width 4 height 4
type input "92"
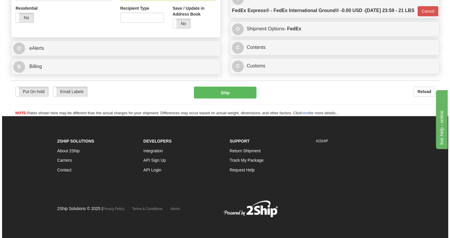
scroll to position [249, 0]
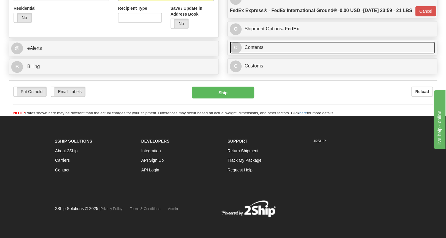
click at [256, 46] on link "C Contents" at bounding box center [332, 48] width 205 height 12
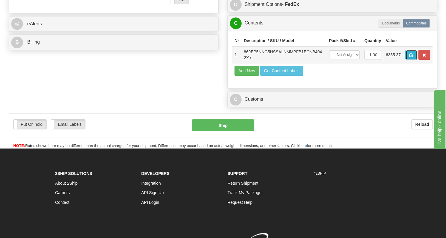
click at [412, 57] on span "button" at bounding box center [411, 55] width 4 height 4
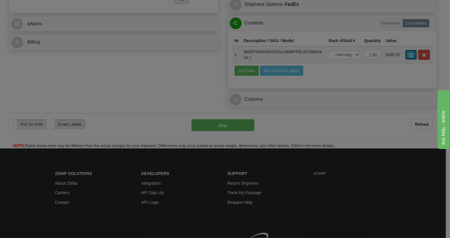
scroll to position [0, 0]
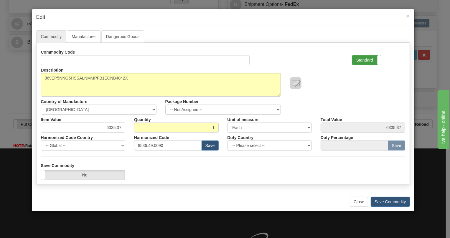
drag, startPoint x: 363, startPoint y: 59, endPoint x: 360, endPoint y: 59, distance: 3.2
click at [363, 59] on label "Standard" at bounding box center [366, 59] width 29 height 9
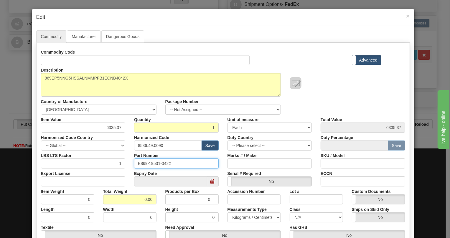
drag, startPoint x: 171, startPoint y: 163, endPoint x: 135, endPoint y: 162, distance: 36.2
click at [135, 162] on input "E869-19531-042X" at bounding box center [176, 163] width 85 height 10
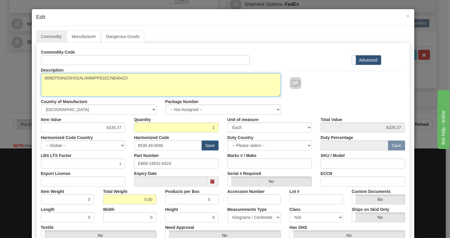
click at [84, 78] on textarea "869EP5NNG5HSSALNMMPFB1ECNB4042X" at bounding box center [161, 85] width 240 height 24
paste textarea "E869-19531-"
click at [41, 76] on textarea "869EP5NNG5HSSALNMMPFB1ECNB4042X" at bounding box center [161, 85] width 240 height 24
paste textarea "869-E-P5-NN-G5-H-S-S-A-L-N-M-M-P-F-B-1E-"
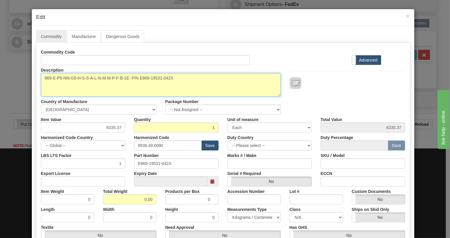
drag, startPoint x: 173, startPoint y: 77, endPoint x: 129, endPoint y: 80, distance: 43.4
click at [129, 80] on textarea "869EP5NNG5HSSALNMMPFB1ECNB4042X" at bounding box center [161, 85] width 240 height 24
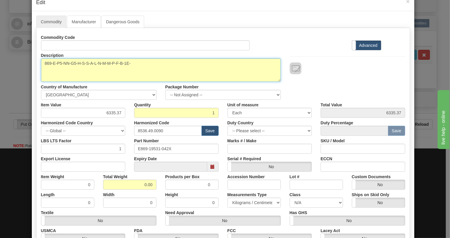
scroll to position [27, 0]
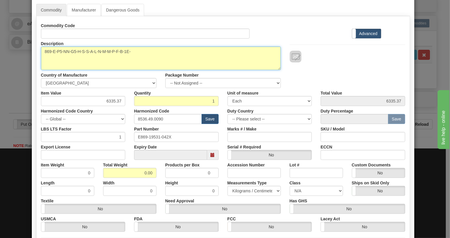
type textarea "869-E-P5-NN-G5-H-S-S-A-L-N-M-M-P-F-B-1E-"
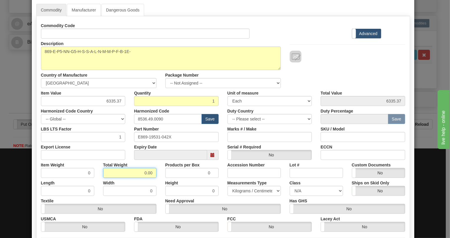
click at [138, 176] on input "0.00" at bounding box center [129, 173] width 53 height 10
type input "1.00"
type input "1.0000"
click at [244, 189] on select "Pounds / Inches Kilograms / Centimeters" at bounding box center [253, 191] width 53 height 10
select select "0"
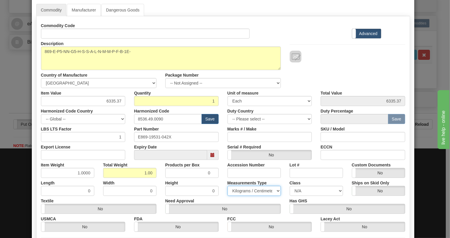
click at [227, 186] on select "Pounds / Inches Kilograms / Centimeters" at bounding box center [253, 191] width 53 height 10
click at [220, 184] on div "Height 0" at bounding box center [192, 187] width 62 height 18
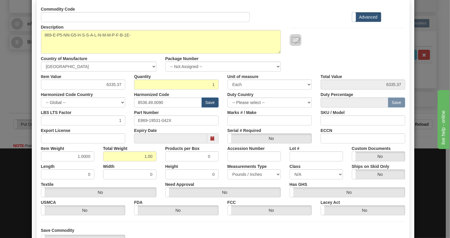
scroll to position [90, 0]
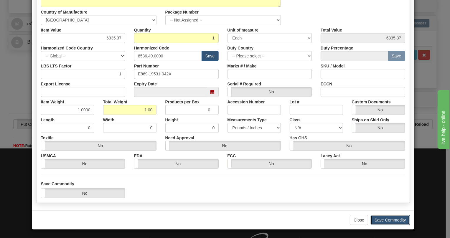
click at [389, 219] on button "Save Commodity" at bounding box center [390, 220] width 39 height 10
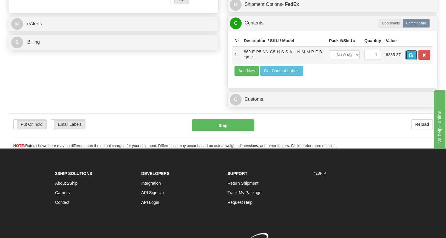
click at [410, 57] on span "button" at bounding box center [411, 55] width 4 height 4
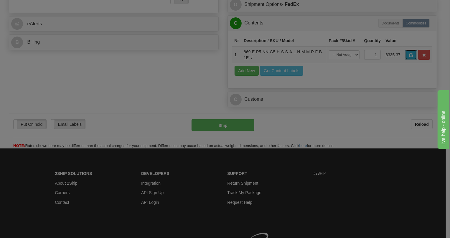
scroll to position [0, 0]
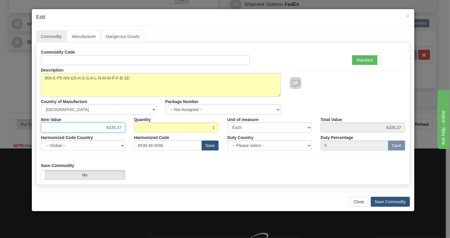
click at [112, 128] on input "6335.37" at bounding box center [83, 128] width 85 height 10
click at [98, 127] on input "634095.705.37" at bounding box center [83, 128] width 85 height 10
click at [122, 127] on input "4095.705.37" at bounding box center [83, 128] width 85 height 10
type input "4095.70"
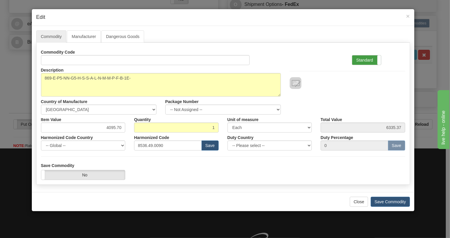
type input "4095.70"
click at [364, 58] on label "Standard" at bounding box center [366, 59] width 29 height 9
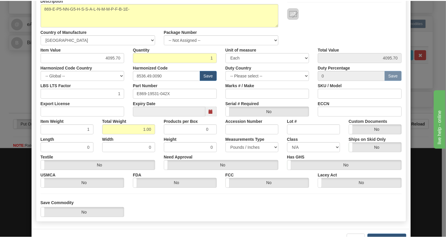
scroll to position [90, 0]
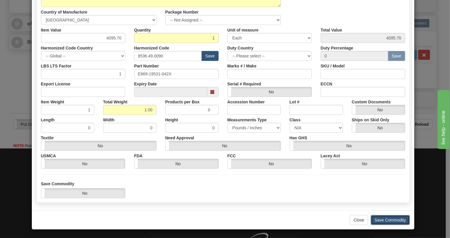
click at [383, 221] on button "Save Commodity" at bounding box center [390, 220] width 39 height 10
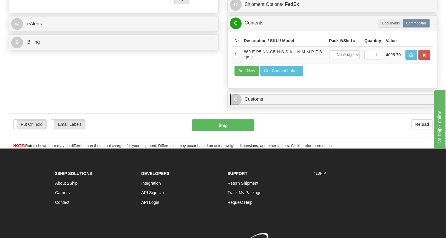
click at [258, 105] on link "C Customs" at bounding box center [332, 99] width 205 height 12
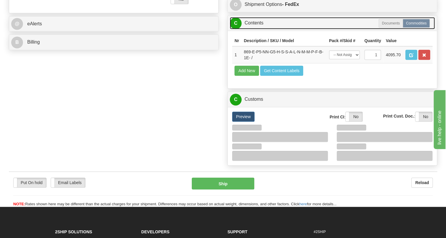
click at [250, 29] on link "C Contents" at bounding box center [332, 23] width 205 height 12
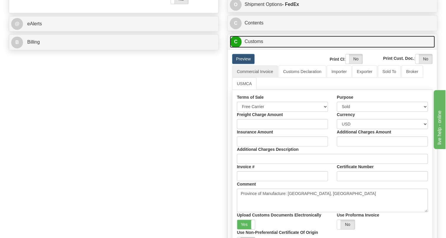
click at [254, 48] on link "C Customs" at bounding box center [332, 42] width 205 height 12
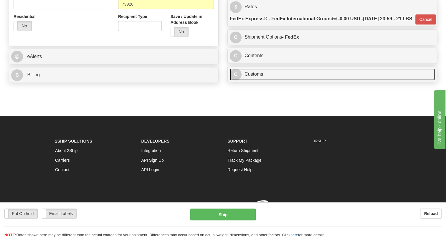
scroll to position [246, 0]
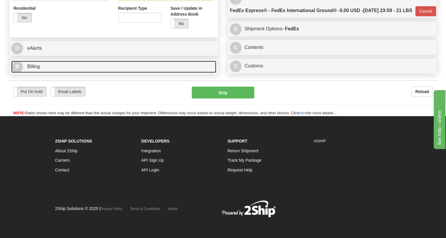
click at [32, 64] on span "Billing" at bounding box center [33, 66] width 13 height 5
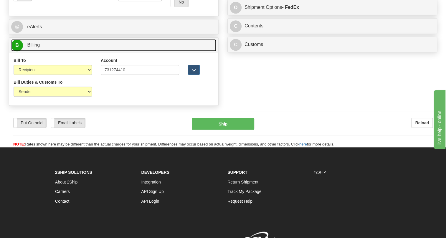
click at [32, 47] on span "Billing" at bounding box center [33, 44] width 13 height 5
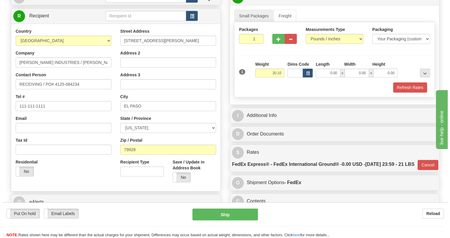
scroll to position [59, 0]
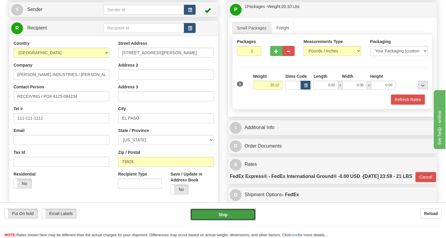
click at [224, 215] on button "Ship" at bounding box center [222, 215] width 65 height 12
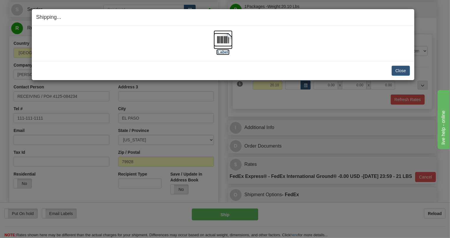
click at [224, 40] on img at bounding box center [223, 39] width 19 height 19
click at [225, 40] on img at bounding box center [223, 39] width 19 height 19
click at [401, 68] on button "Close" at bounding box center [401, 71] width 18 height 10
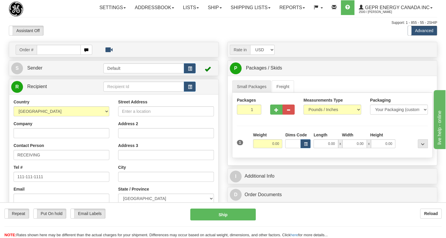
click at [54, 55] on input "text" at bounding box center [59, 50] width 44 height 10
type input "86680083"
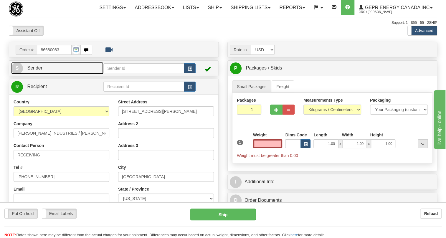
type input "0.00"
click at [39, 70] on span "Sender" at bounding box center [34, 67] width 15 height 5
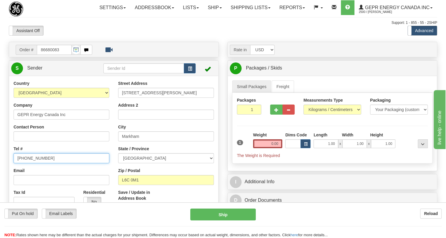
click at [32, 163] on input "[PHONE_NUMBER]" at bounding box center [62, 158] width 96 height 10
paste input "[PHONE_NUMBER]"
type input "[PHONE_NUMBER]"
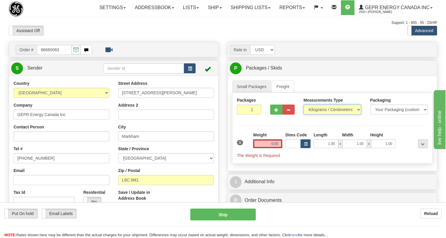
click at [332, 115] on select "Pounds / Inches Kilograms / Centimeters" at bounding box center [332, 110] width 58 height 10
select select "0"
click at [303, 115] on select "Pounds / Inches Kilograms / Centimeters" at bounding box center [332, 110] width 58 height 10
click at [321, 148] on input "1.00" at bounding box center [325, 143] width 24 height 9
type input "0.00"
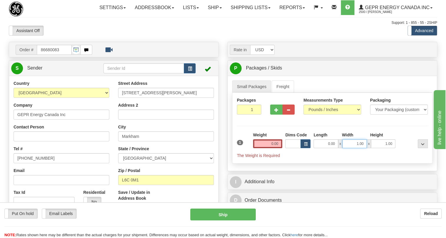
click at [348, 148] on input "1.00" at bounding box center [354, 143] width 24 height 9
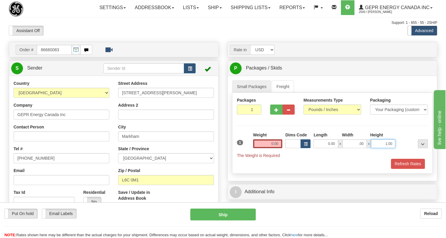
type input "0.00"
click at [377, 148] on input "1.00" at bounding box center [383, 143] width 24 height 9
type input "0.00"
click at [264, 148] on input "0.00" at bounding box center [267, 143] width 29 height 9
type input "0.00"
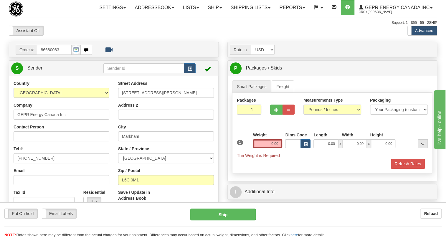
click at [321, 93] on ul "Small Packages Freight" at bounding box center [332, 86] width 200 height 12
click at [269, 148] on input "0.00" at bounding box center [267, 143] width 29 height 9
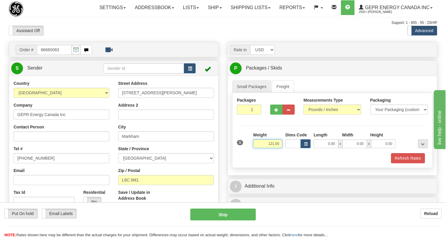
type input "121.00"
click at [246, 115] on input "1" at bounding box center [249, 110] width 24 height 10
type input "6"
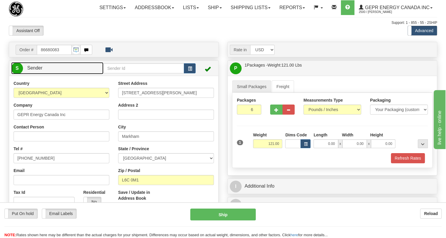
click at [37, 70] on span "Sender" at bounding box center [34, 67] width 15 height 5
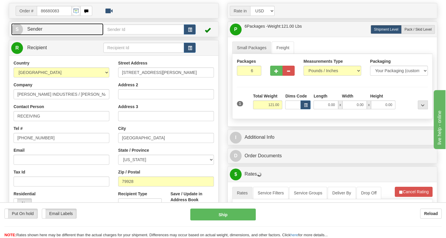
scroll to position [53, 0]
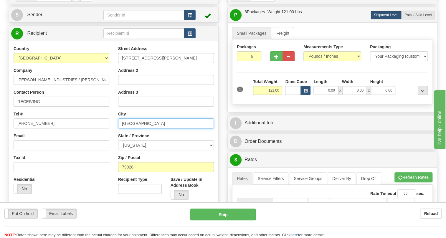
drag, startPoint x: 136, startPoint y: 137, endPoint x: 124, endPoint y: 139, distance: 11.4
click at [124, 128] on input "[GEOGRAPHIC_DATA]" at bounding box center [166, 123] width 96 height 10
type input "EL PASO"
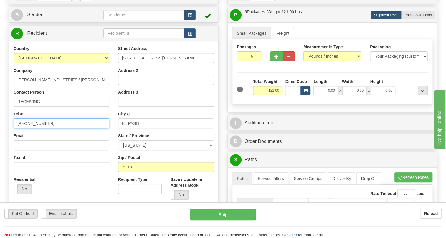
click at [35, 128] on input "[PHONE_NUMBER]" at bounding box center [62, 123] width 96 height 10
type input "111-111-1111"
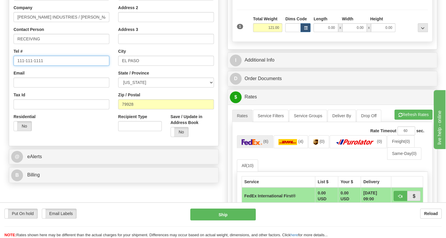
scroll to position [134, 0]
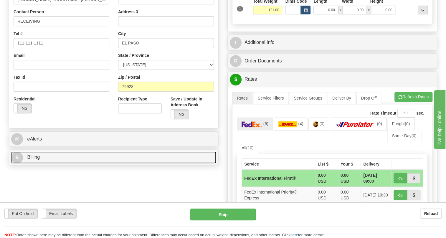
click at [34, 160] on span "Billing" at bounding box center [33, 157] width 13 height 5
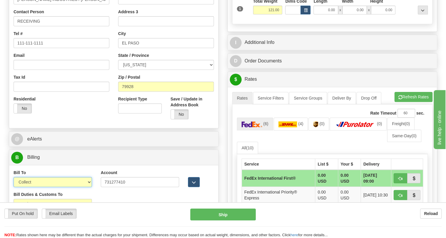
click at [67, 187] on select "Sender Recipient Third Party Collect" at bounding box center [53, 182] width 78 height 10
select select "2"
click at [14, 187] on select "Sender Recipient Third Party Collect" at bounding box center [53, 182] width 78 height 10
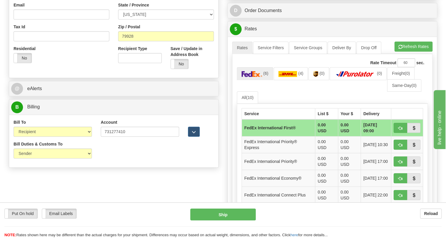
scroll to position [187, 0]
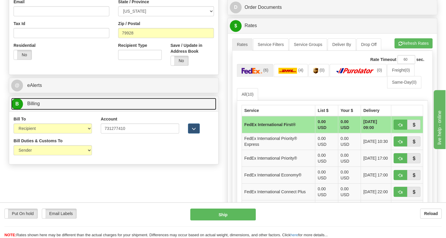
click at [35, 106] on span "Billing" at bounding box center [33, 103] width 13 height 5
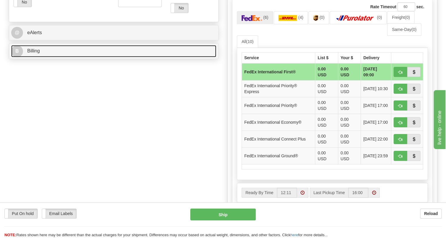
scroll to position [241, 0]
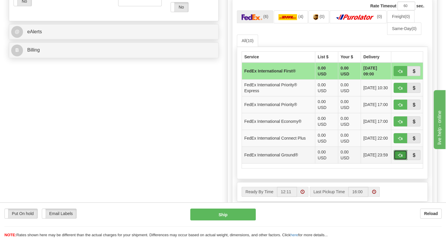
click at [397, 160] on button "button" at bounding box center [401, 155] width 14 height 10
type input "92"
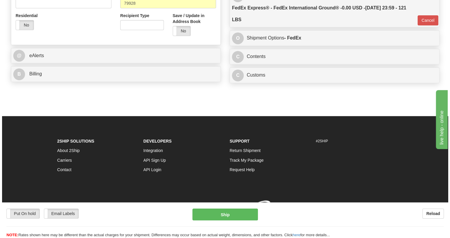
scroll to position [239, 0]
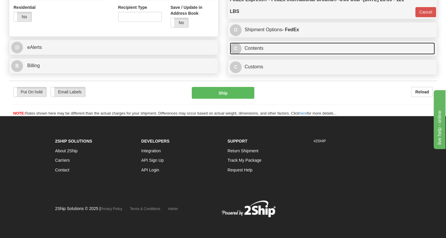
click at [256, 47] on link "C Contents" at bounding box center [332, 48] width 205 height 12
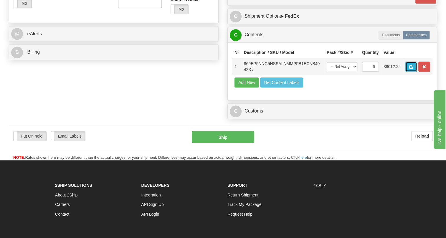
click at [411, 69] on span "button" at bounding box center [411, 67] width 4 height 4
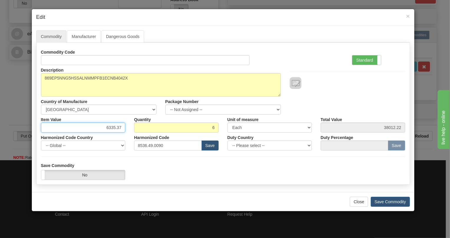
click at [117, 128] on input "6335.37" at bounding box center [83, 128] width 85 height 10
type input "4095.70"
type input "24574.20"
click at [358, 57] on label "Standard" at bounding box center [366, 59] width 29 height 9
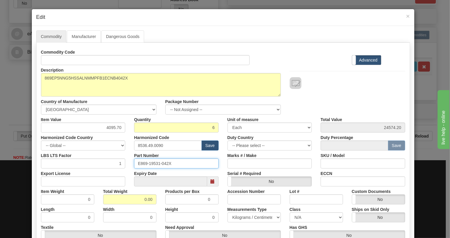
drag, startPoint x: 172, startPoint y: 163, endPoint x: 134, endPoint y: 164, distance: 38.0
click at [134, 164] on input "E869-19531-042X" at bounding box center [176, 163] width 85 height 10
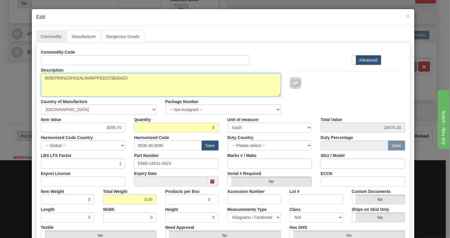
click at [94, 76] on textarea "869EP5NNG5HSSALNMMPFB1ECNB4042X" at bounding box center [161, 85] width 240 height 24
paste textarea "-E-P5-NN-G5-H-S-S-A-L-N-M-M-P-F-B-1E-"
type textarea "869-E-P5-NN-G5-H-S-S-A-L-N-M-M-P-F-B-1E-"
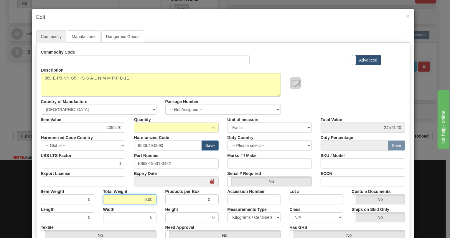
click at [143, 201] on input "0.00" at bounding box center [129, 199] width 53 height 10
type input "1.00"
type input "0.1667"
click at [256, 218] on select "Pounds / Inches Kilograms / Centimeters" at bounding box center [253, 217] width 53 height 10
select select "0"
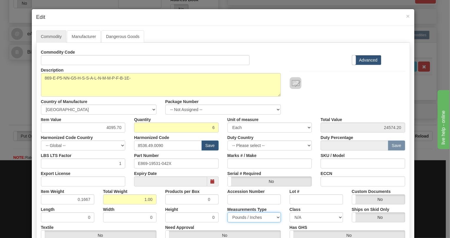
click at [227, 212] on select "Pounds / Inches Kilograms / Centimeters" at bounding box center [253, 217] width 53 height 10
drag, startPoint x: 90, startPoint y: 199, endPoint x: 86, endPoint y: 201, distance: 4.3
click at [86, 201] on input "0.1667" at bounding box center [67, 199] width 53 height 10
type input "0.1665"
click at [96, 209] on div "Length 0" at bounding box center [68, 213] width 62 height 18
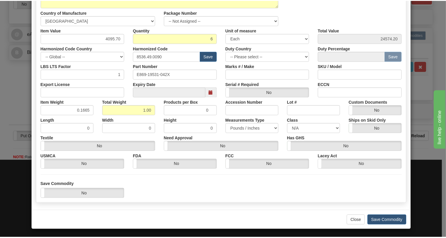
scroll to position [90, 0]
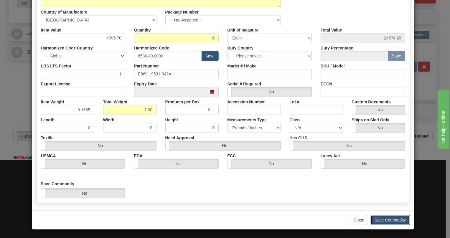
click at [385, 218] on button "Save Commodity" at bounding box center [390, 220] width 39 height 10
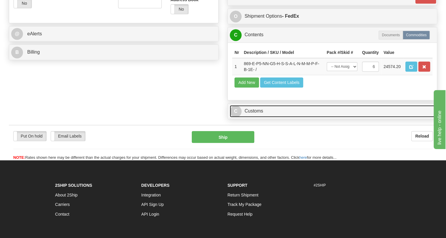
click at [257, 117] on link "C Customs" at bounding box center [332, 111] width 205 height 12
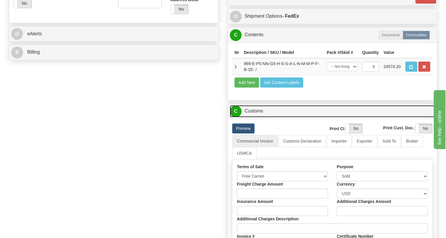
click at [257, 117] on link "C Customs" at bounding box center [332, 111] width 205 height 12
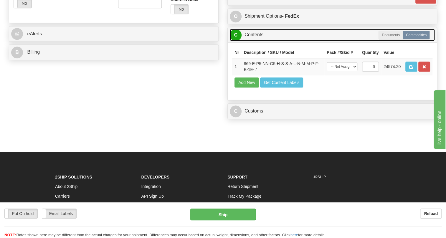
click at [253, 41] on link "C Contents" at bounding box center [332, 35] width 205 height 12
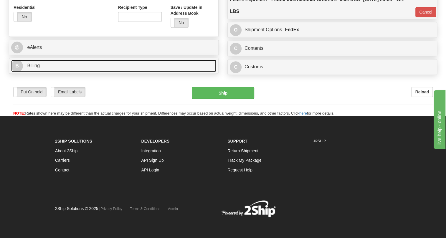
click at [35, 66] on span "Billing" at bounding box center [33, 65] width 13 height 5
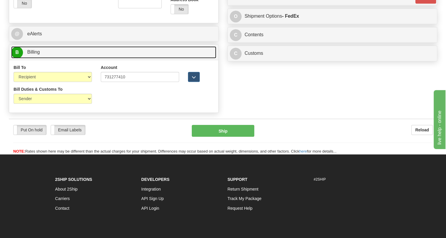
click at [31, 54] on span "Billing" at bounding box center [33, 51] width 13 height 5
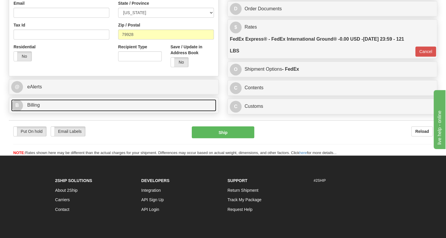
scroll to position [186, 0]
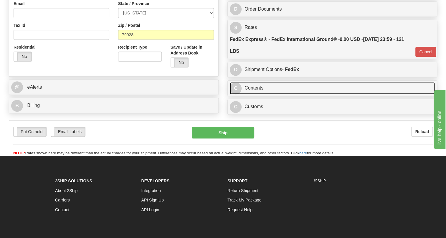
click at [254, 94] on link "C Contents" at bounding box center [332, 88] width 205 height 12
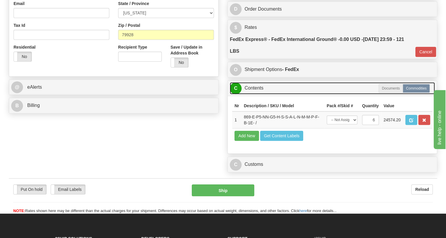
click at [254, 94] on link "C Contents" at bounding box center [332, 88] width 205 height 12
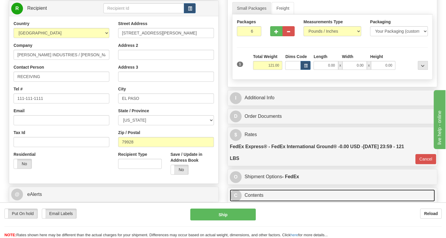
scroll to position [52, 0]
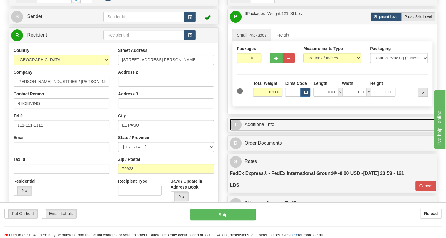
click at [266, 131] on link "I Additional Info" at bounding box center [332, 125] width 205 height 12
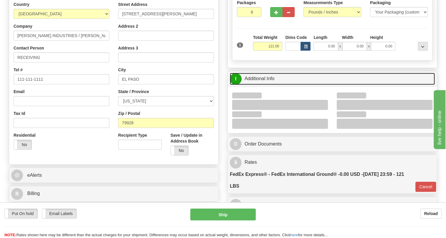
scroll to position [105, 0]
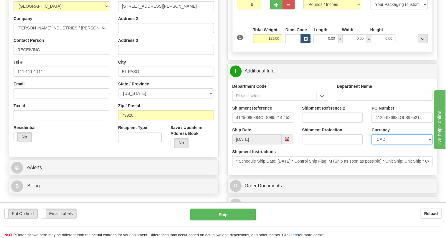
click at [383, 144] on select "CAD USD EUR ZAR RON ANG ARN AUD AUS AWG BBD BFR BGN BHD BMD BND BRC BRL CHP CKZ…" at bounding box center [401, 139] width 61 height 10
select select "1"
click at [371, 144] on select "CAD USD EUR ZAR RON ANG ARN AUD AUS AWG BBD BFR BGN BHD BMD BND BRC BRL CHP CKZ…" at bounding box center [401, 139] width 61 height 10
click at [371, 163] on div "Shipment Instructions * Schedule Ship Date: 7/30/2025 * Control Ship Flag: M (S…" at bounding box center [332, 157] width 200 height 17
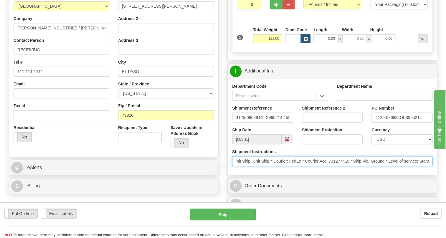
scroll to position [0, 262]
drag, startPoint x: 343, startPoint y: 174, endPoint x: 299, endPoint y: 177, distance: 44.9
click at [299, 166] on input "* Schedule Ship Date: 7/30/2025 * Control Ship Flag: M (Ship as soon as possibl…" at bounding box center [332, 161] width 200 height 10
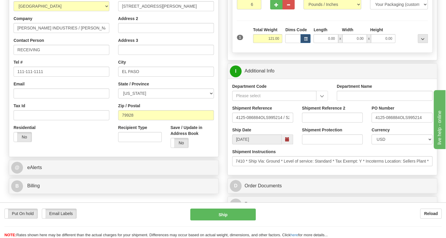
scroll to position [0, 0]
click at [296, 171] on div "Shipment Instructions * Schedule Ship Date: 7/30/2025 * Control Ship Flag: M (S…" at bounding box center [332, 160] width 209 height 22
drag, startPoint x: 399, startPoint y: 131, endPoint x: 376, endPoint y: 133, distance: 22.5
click at [376, 123] on input "4125-086884OLS995214" at bounding box center [401, 118] width 61 height 10
click at [47, 55] on input "RECEIVING" at bounding box center [62, 50] width 96 height 10
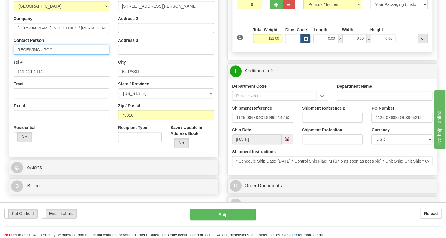
paste input "4125-086884"
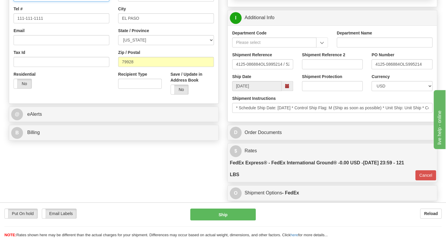
scroll to position [159, 0]
type input "RECEIVING / PO# 4125-086884"
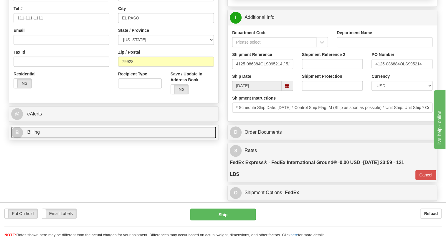
click at [35, 138] on link "B Billing" at bounding box center [113, 132] width 205 height 12
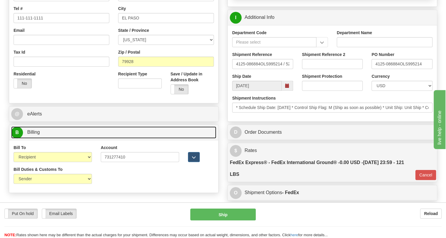
click at [35, 138] on link "B Billing" at bounding box center [113, 132] width 205 height 12
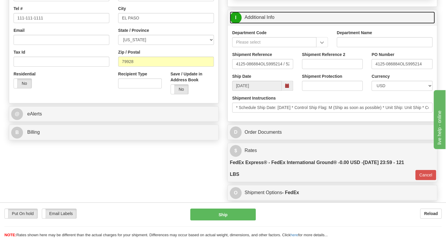
click at [266, 24] on link "I Additional Info" at bounding box center [332, 17] width 205 height 12
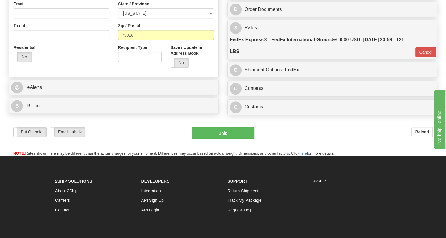
scroll to position [186, 0]
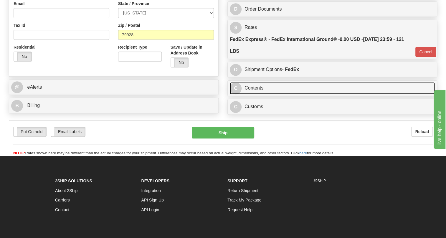
click at [257, 94] on link "C Contents" at bounding box center [332, 88] width 205 height 12
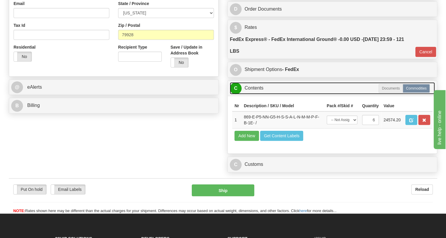
click at [257, 94] on link "C Contents" at bounding box center [332, 88] width 205 height 12
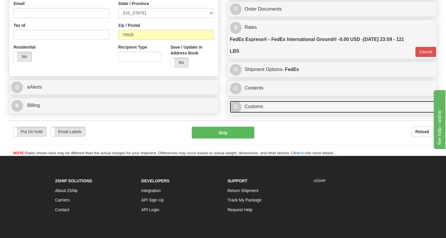
click at [253, 113] on link "C Customs" at bounding box center [332, 107] width 205 height 12
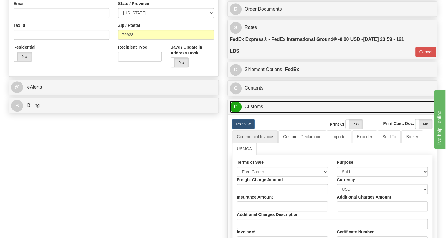
click at [253, 113] on link "C Customs" at bounding box center [332, 107] width 205 height 12
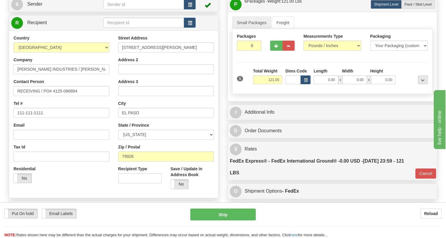
scroll to position [52, 0]
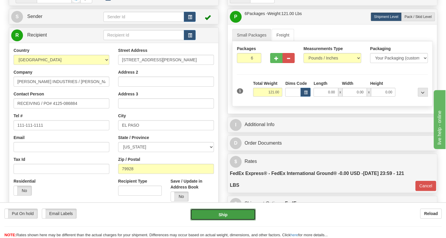
click at [221, 215] on button "Ship" at bounding box center [222, 215] width 65 height 12
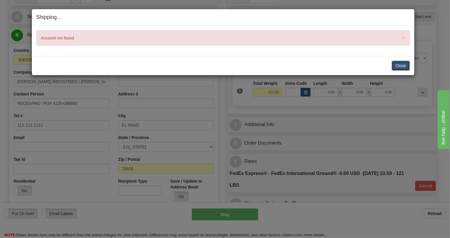
click at [400, 65] on button "Close" at bounding box center [401, 66] width 18 height 10
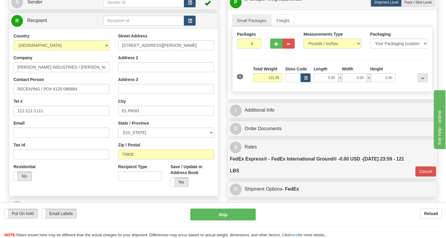
scroll to position [132, 0]
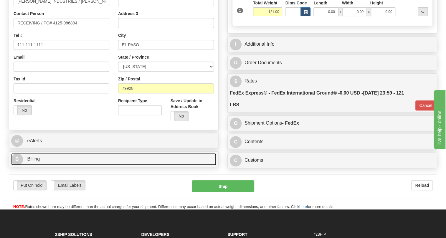
drag, startPoint x: 27, startPoint y: 171, endPoint x: 107, endPoint y: 157, distance: 80.8
click at [27, 161] on span "Billing" at bounding box center [33, 158] width 13 height 5
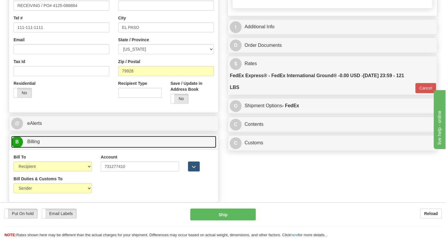
scroll to position [159, 0]
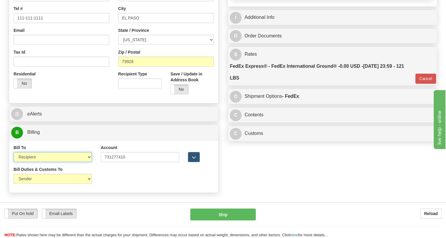
click at [77, 162] on select "Sender Recipient Third Party Collect" at bounding box center [53, 157] width 78 height 10
select select "4"
click at [14, 162] on select "Sender Recipient Third Party Collect" at bounding box center [53, 157] width 78 height 10
type input "92"
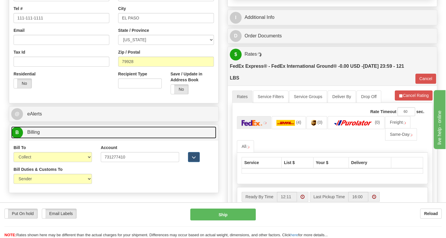
click at [35, 135] on span "Billing" at bounding box center [33, 132] width 13 height 5
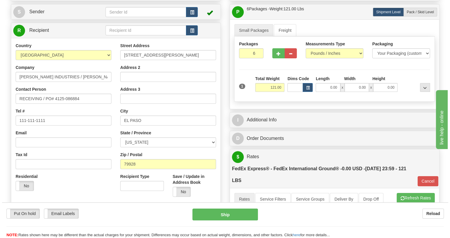
scroll to position [52, 0]
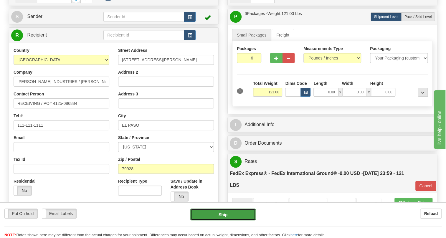
click at [222, 213] on button "Ship" at bounding box center [222, 215] width 65 height 12
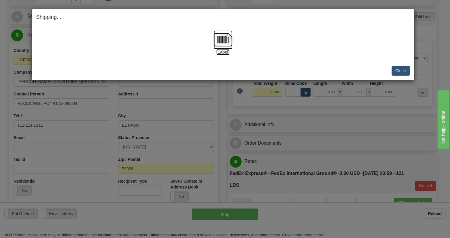
click at [225, 38] on img at bounding box center [223, 39] width 19 height 19
click at [399, 71] on button "Close" at bounding box center [401, 71] width 18 height 10
